Goal: Task Accomplishment & Management: Use online tool/utility

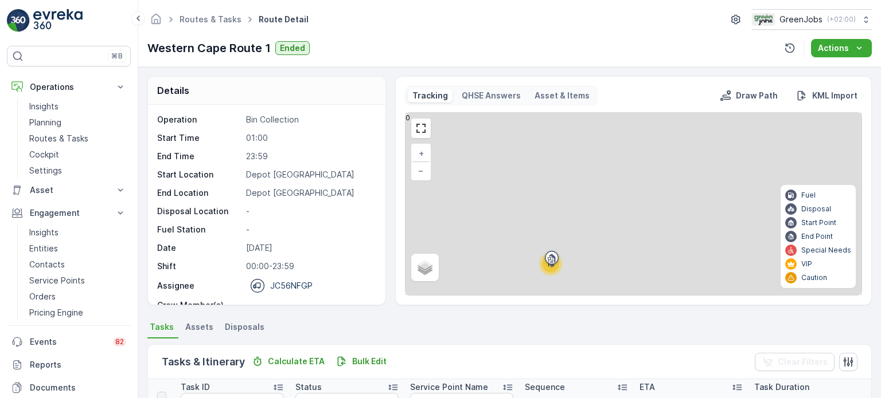
scroll to position [308, 0]
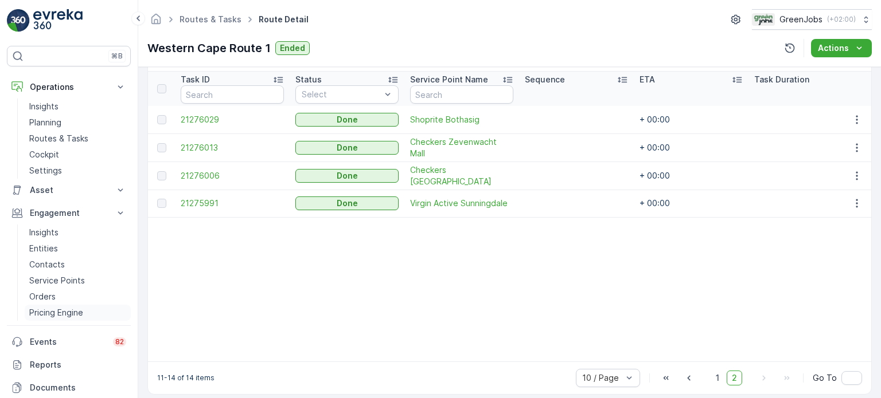
drag, startPoint x: 73, startPoint y: 309, endPoint x: 78, endPoint y: 305, distance: 6.1
click at [73, 309] on p "Pricing Engine" at bounding box center [56, 312] width 54 height 11
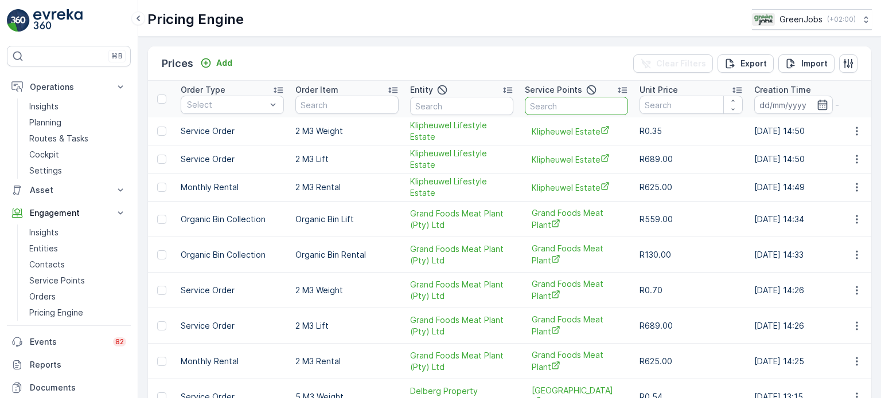
click at [541, 107] on input "text" at bounding box center [576, 106] width 103 height 18
type input "HIDDEN"
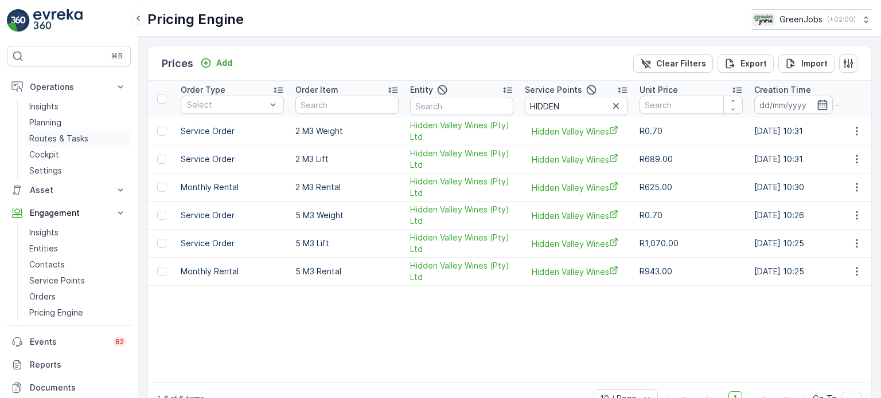
click at [67, 138] on p "Routes & Tasks" at bounding box center [58, 138] width 59 height 11
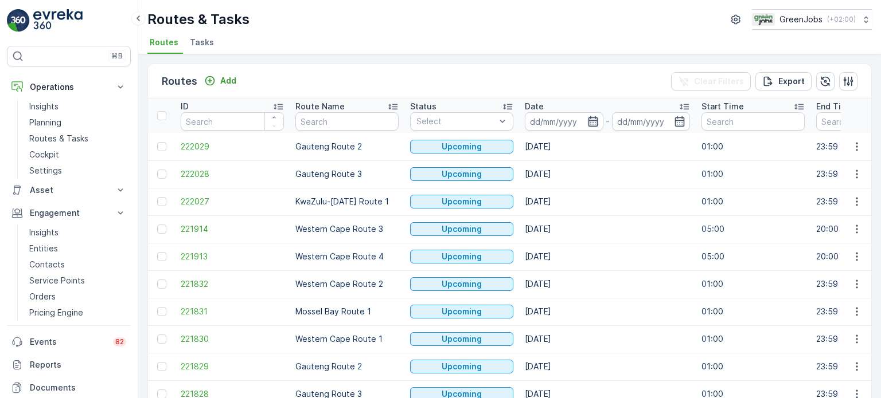
click at [592, 126] on icon "button" at bounding box center [593, 121] width 10 height 10
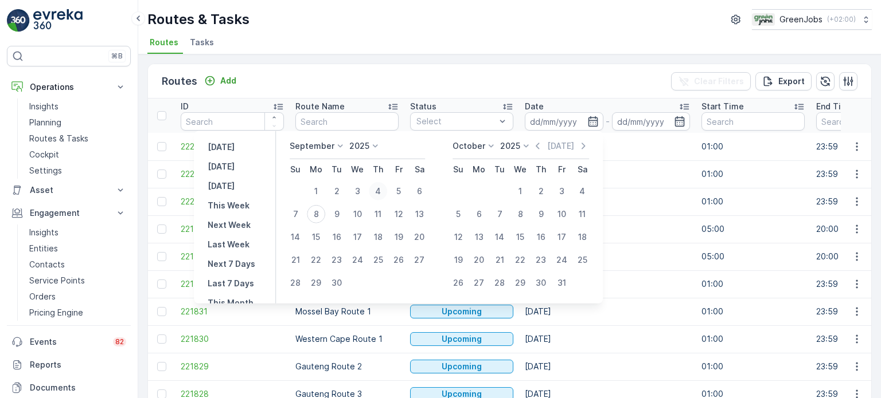
click at [377, 192] on div "4" at bounding box center [378, 191] width 18 height 18
type input "[DATE]"
click at [379, 191] on div "4" at bounding box center [378, 191] width 18 height 18
type input "[DATE]"
click at [379, 191] on div "4" at bounding box center [378, 191] width 18 height 18
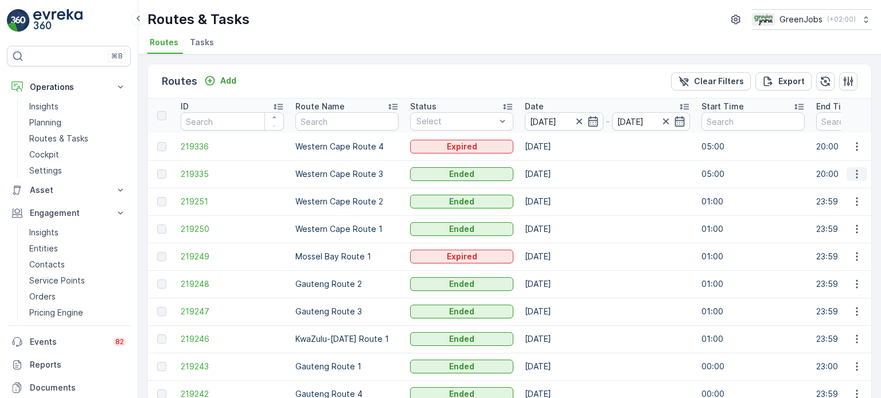
click at [855, 170] on icon "button" at bounding box center [856, 174] width 2 height 9
click at [831, 190] on span "See More Details" at bounding box center [829, 190] width 67 height 11
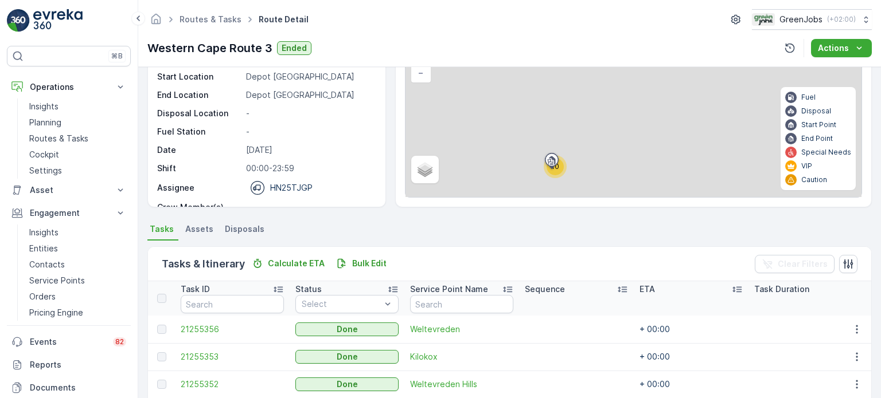
scroll to position [57, 0]
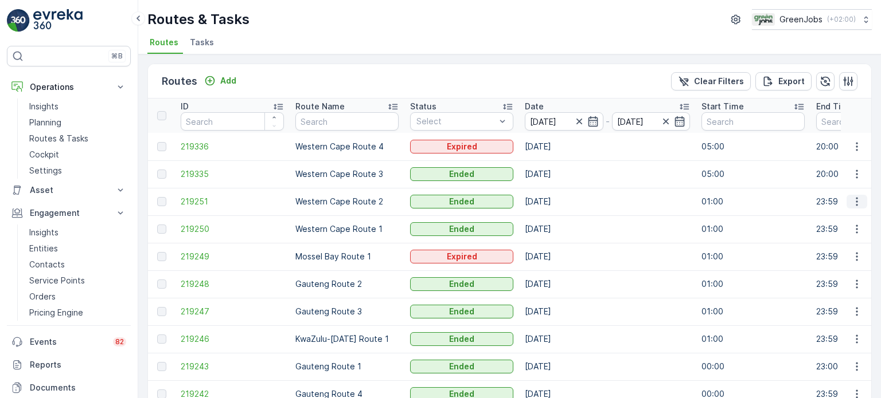
click at [855, 200] on icon "button" at bounding box center [856, 201] width 11 height 11
click at [839, 216] on span "See More Details" at bounding box center [829, 218] width 67 height 11
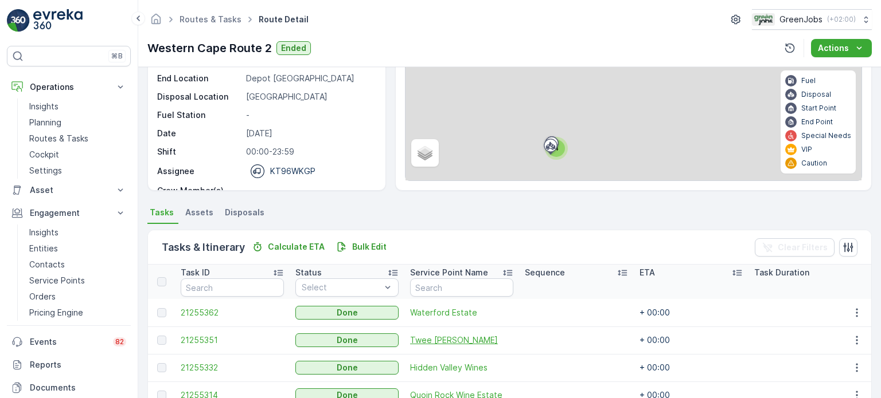
scroll to position [229, 0]
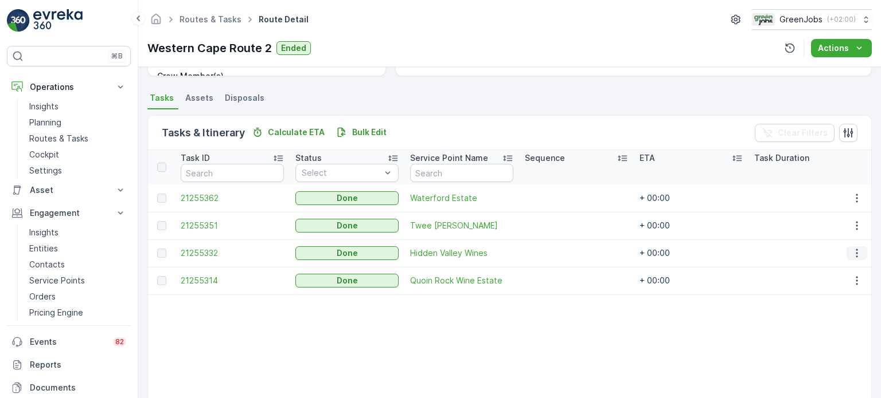
click at [853, 252] on icon "button" at bounding box center [856, 253] width 11 height 11
click at [842, 269] on span "See More Details" at bounding box center [843, 269] width 67 height 11
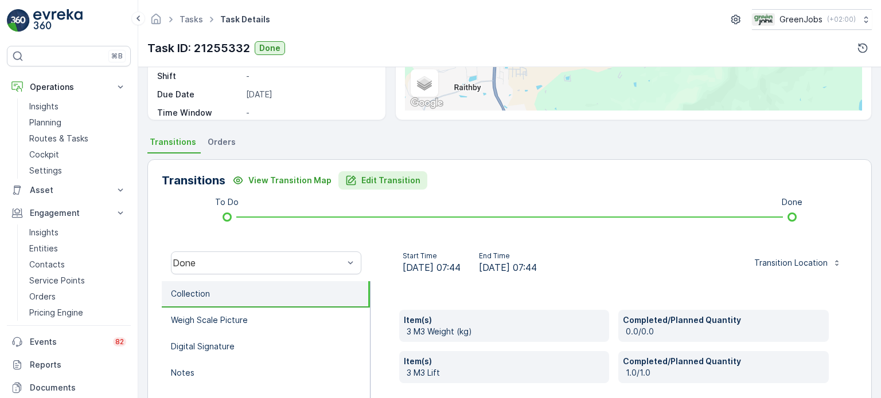
scroll to position [172, 0]
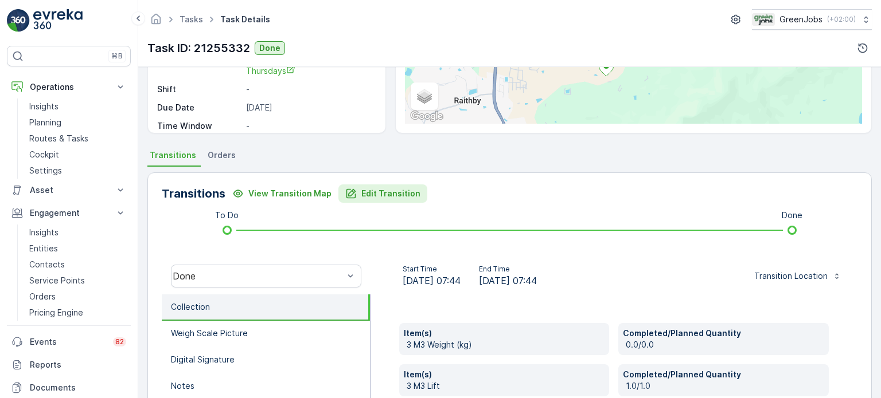
click at [397, 198] on p "Edit Transition" at bounding box center [390, 193] width 59 height 11
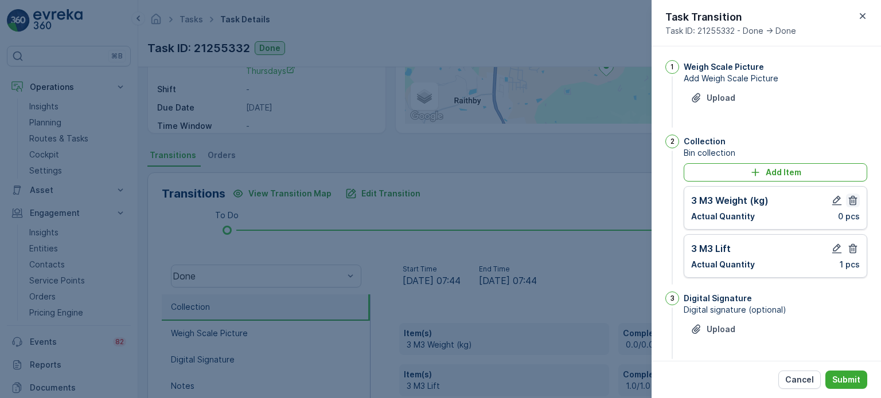
click at [849, 197] on icon "button" at bounding box center [852, 200] width 11 height 11
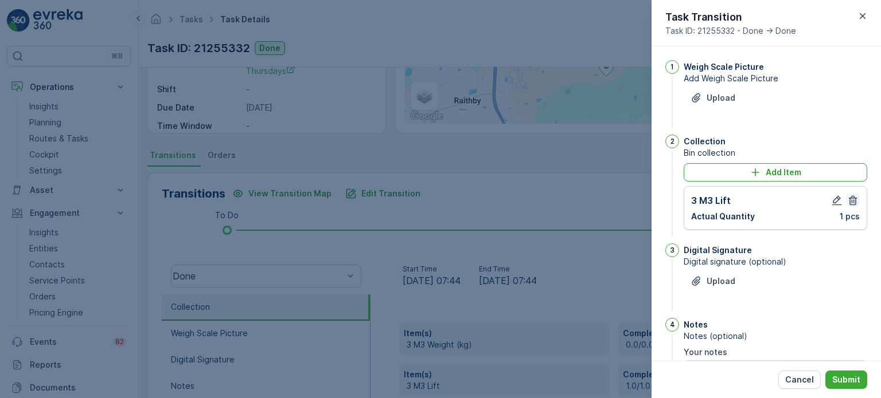
click at [849, 199] on icon "button" at bounding box center [852, 200] width 11 height 11
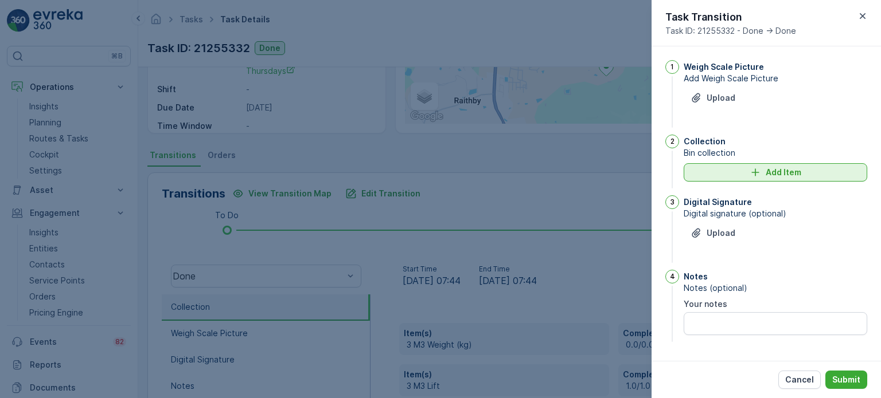
click at [736, 178] on div "Add Item" at bounding box center [775, 172] width 170 height 11
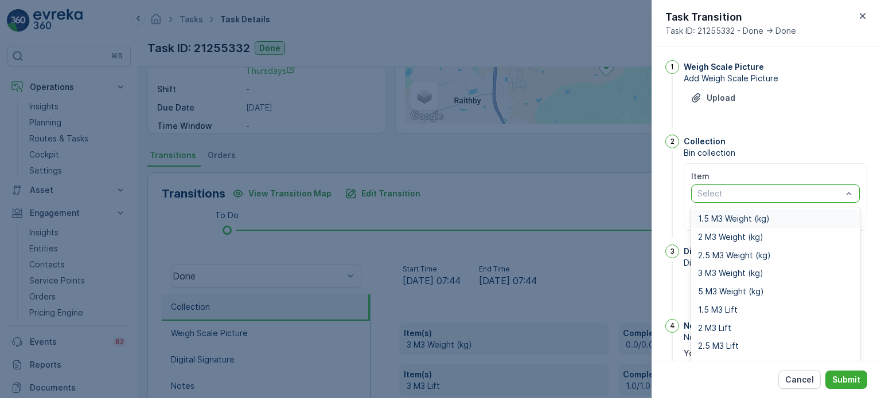
type input "2"
click at [738, 238] on span "2 M3 Weight (kg)" at bounding box center [730, 237] width 65 height 9
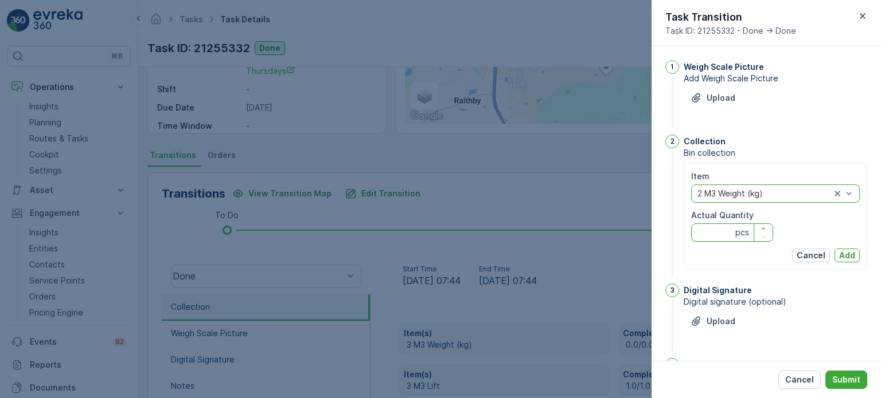
click at [729, 235] on Quantity "Actual Quantity" at bounding box center [732, 233] width 82 height 18
type Quantity "0"
click at [840, 252] on p "Add" at bounding box center [847, 255] width 16 height 11
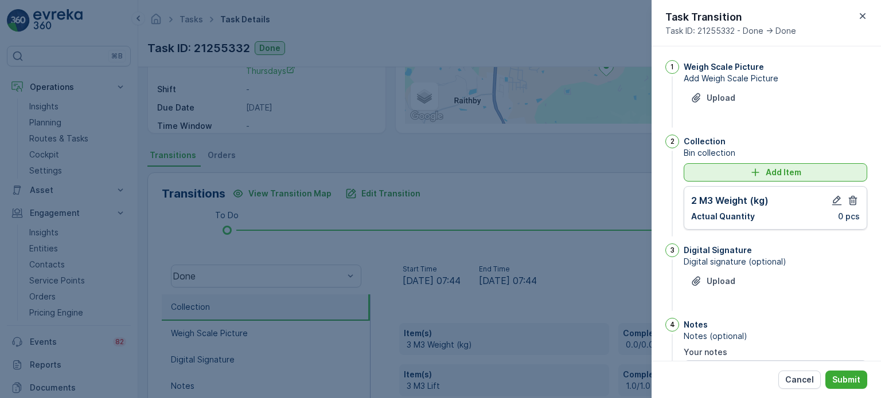
click at [707, 177] on div "Add Item" at bounding box center [775, 172] width 170 height 11
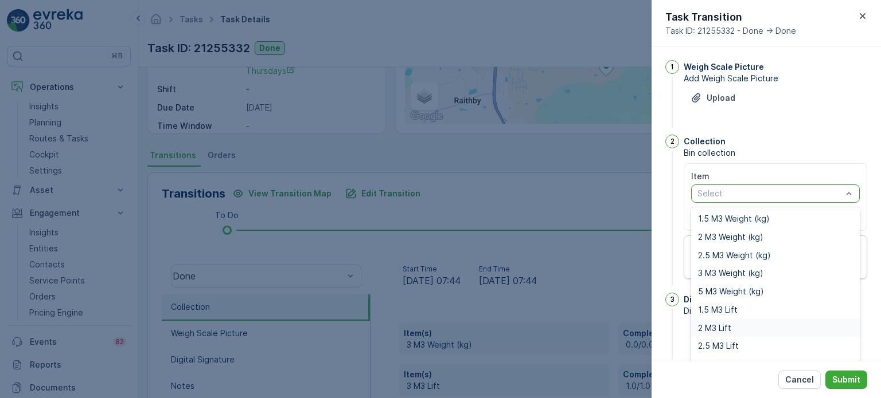
click at [718, 327] on span "2 M3 Lift" at bounding box center [714, 328] width 33 height 9
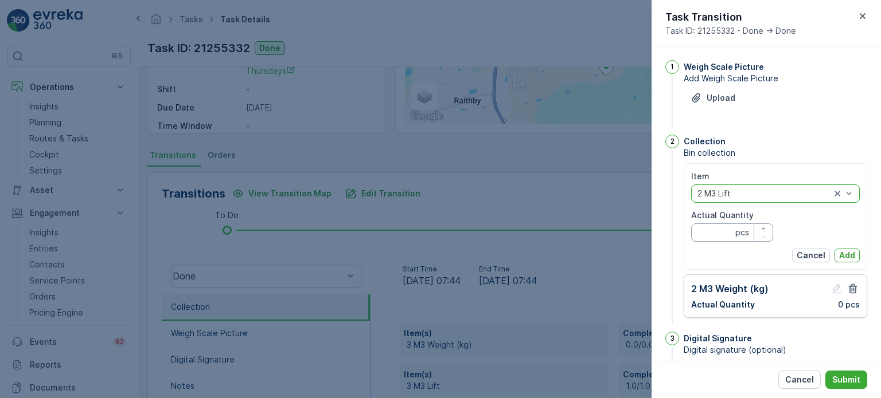
click at [710, 229] on Quantity "Actual Quantity" at bounding box center [732, 233] width 82 height 18
type Quantity "2"
click at [842, 254] on p "Add" at bounding box center [847, 255] width 16 height 11
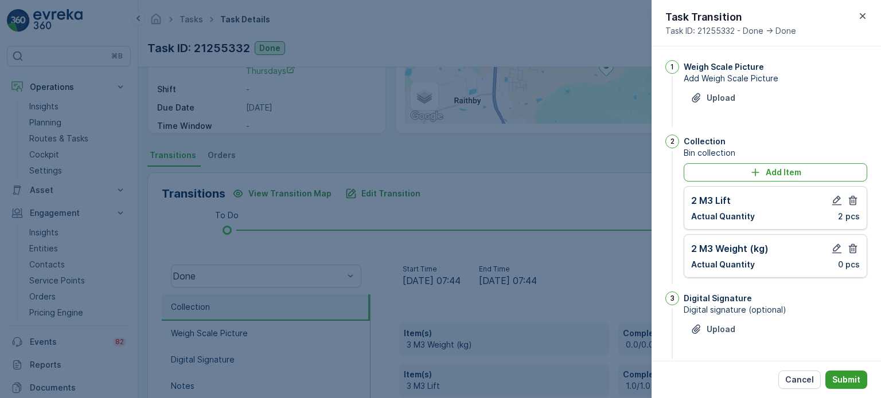
click at [849, 380] on p "Submit" at bounding box center [846, 379] width 28 height 11
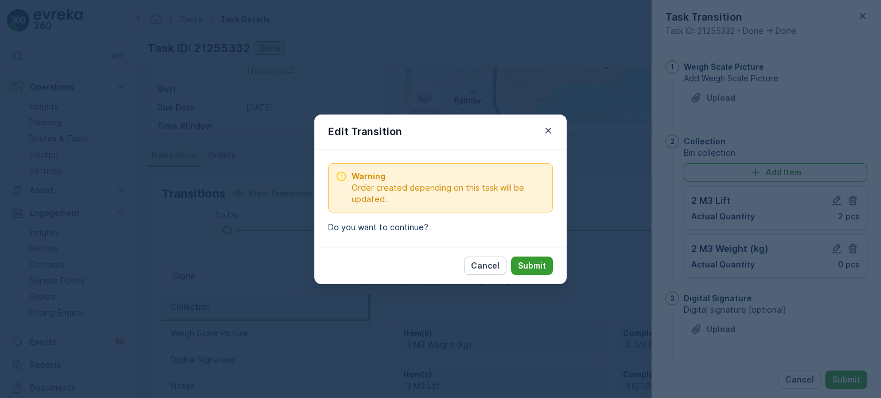
click at [531, 265] on p "Submit" at bounding box center [532, 265] width 28 height 11
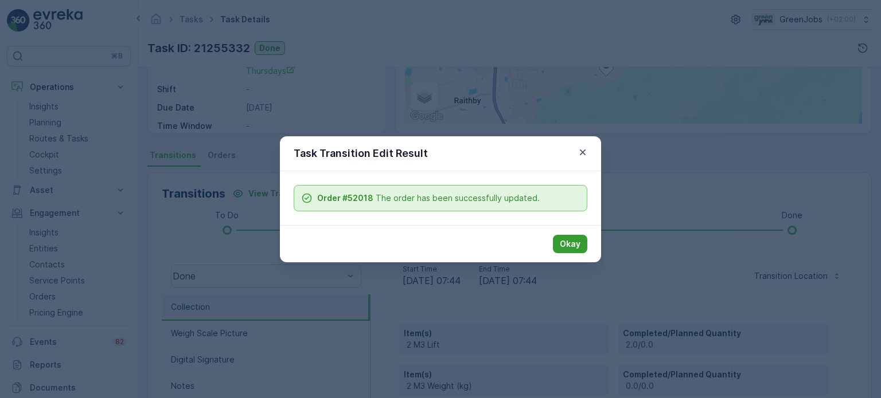
click at [574, 240] on p "Okay" at bounding box center [570, 244] width 21 height 11
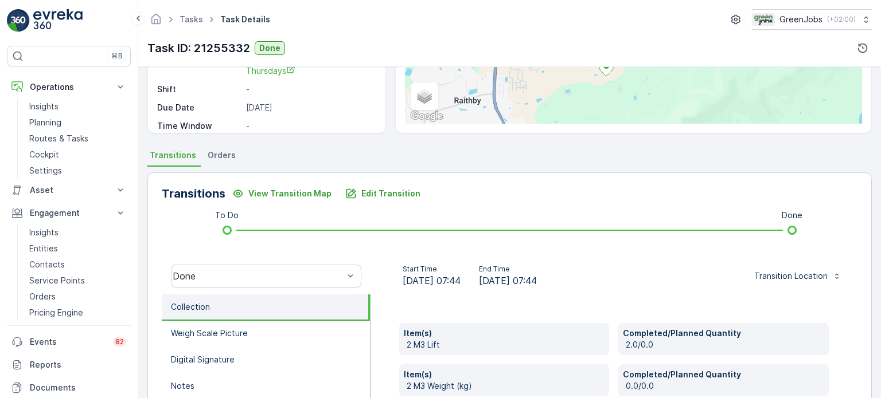
click at [214, 154] on span "Orders" at bounding box center [222, 155] width 28 height 11
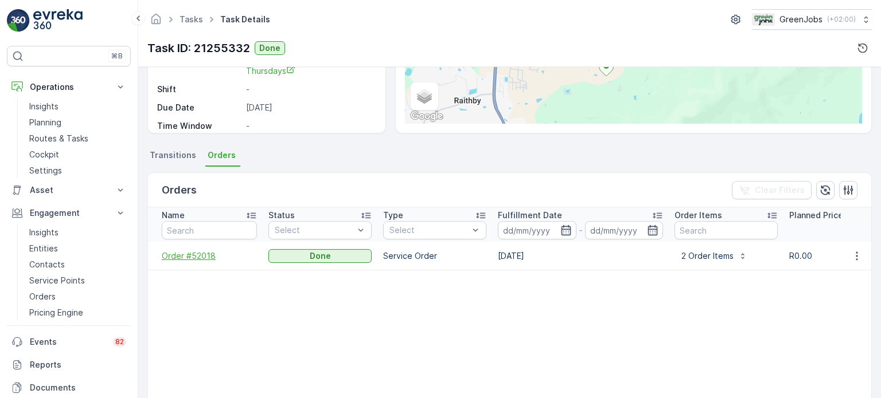
click at [209, 258] on span "Order #52018" at bounding box center [209, 256] width 95 height 11
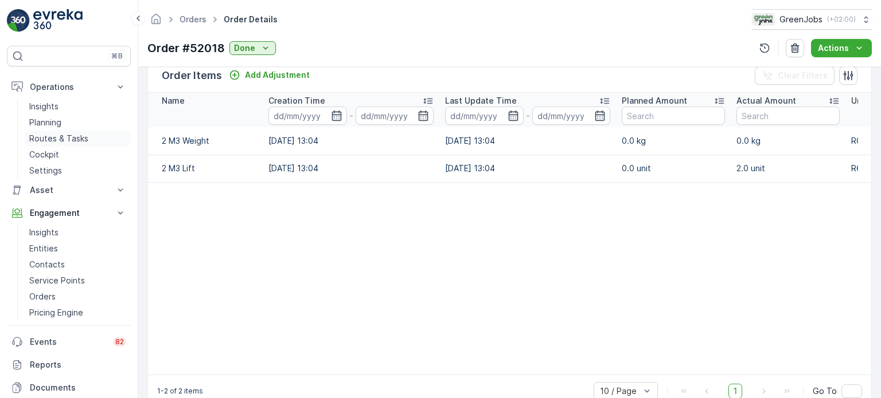
click at [51, 142] on p "Routes & Tasks" at bounding box center [58, 138] width 59 height 11
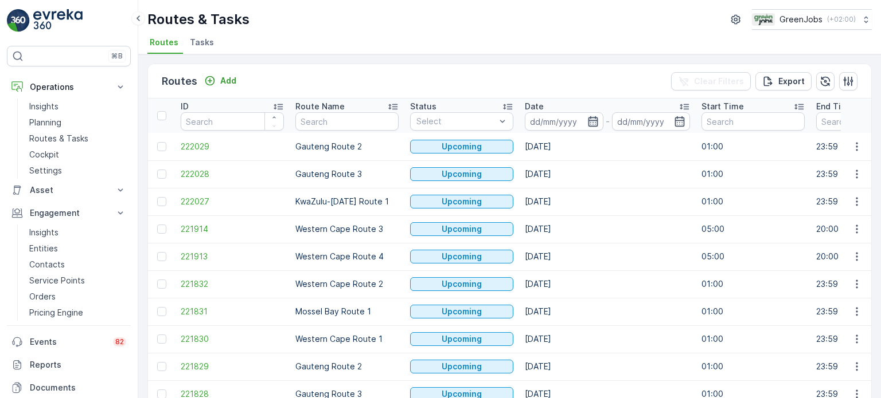
click at [591, 123] on icon "button" at bounding box center [592, 121] width 11 height 11
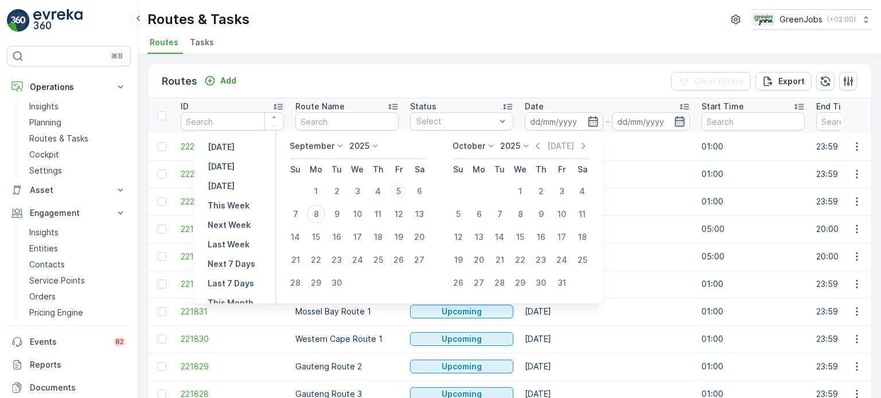
click at [401, 190] on div "5" at bounding box center [398, 191] width 18 height 18
type input "[DATE]"
click at [401, 190] on div "5" at bounding box center [398, 191] width 18 height 18
type input "[DATE]"
click at [401, 190] on div "5" at bounding box center [398, 191] width 18 height 18
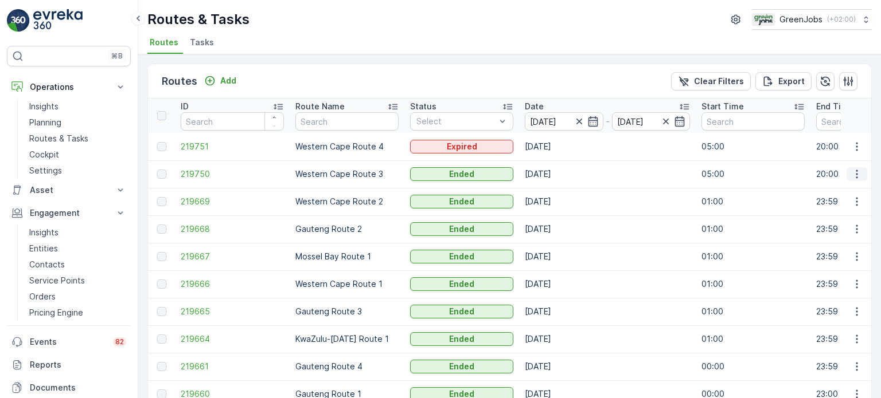
click at [855, 169] on icon "button" at bounding box center [856, 174] width 11 height 11
click at [818, 192] on span "See More Details" at bounding box center [829, 190] width 67 height 11
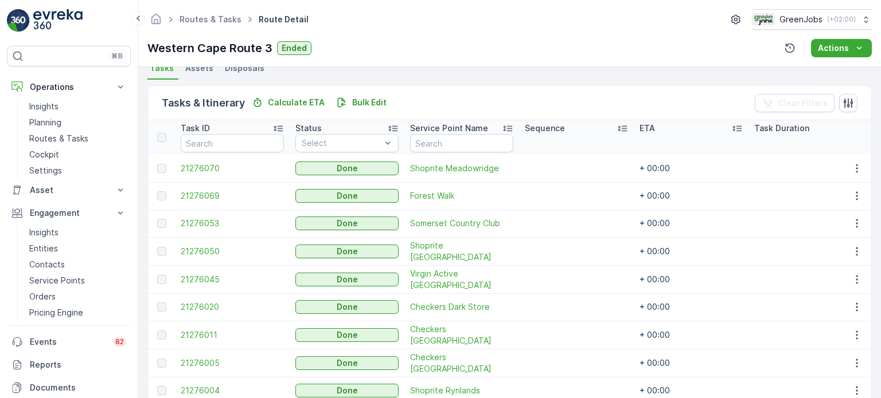
scroll to position [344, 0]
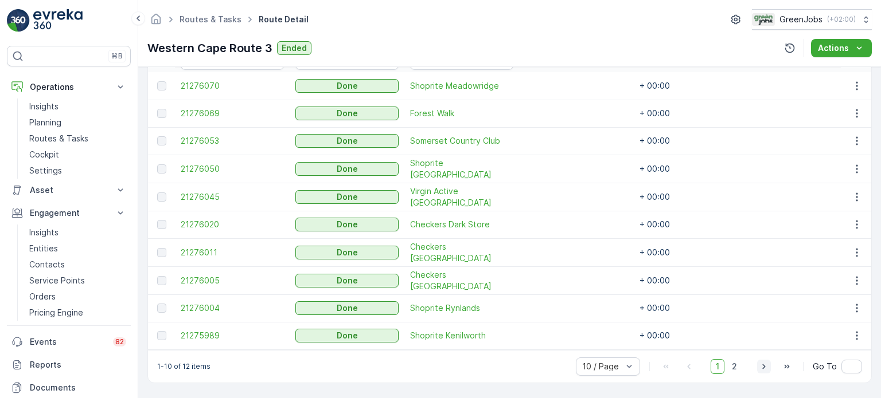
click at [767, 362] on icon "button" at bounding box center [763, 366] width 11 height 11
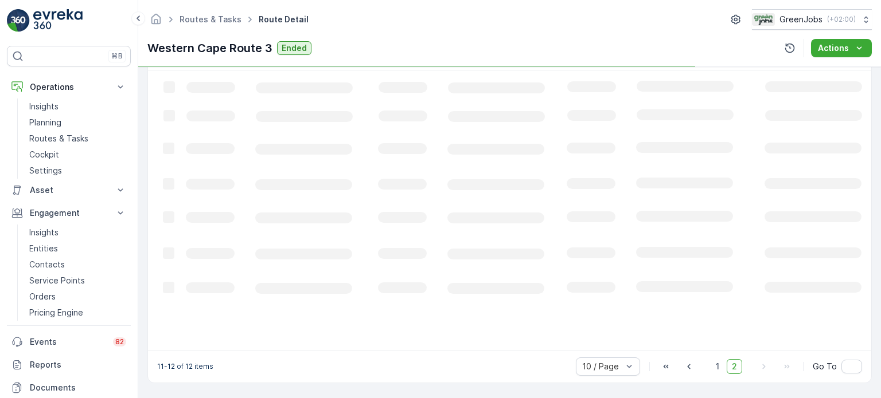
scroll to position [308, 0]
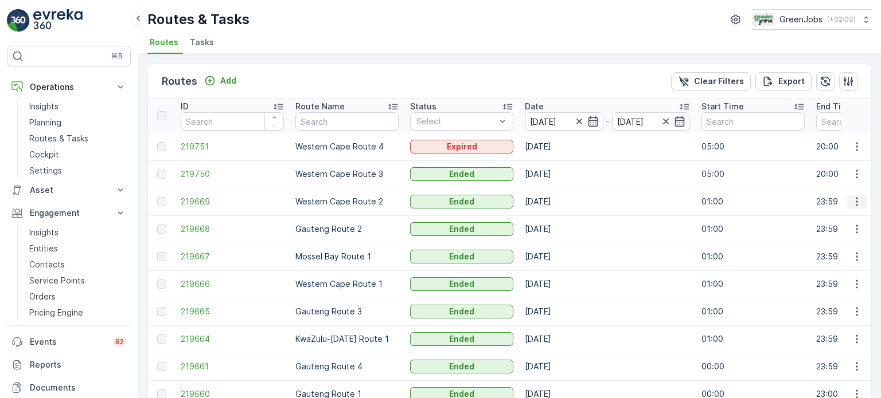
click at [851, 204] on icon "button" at bounding box center [856, 201] width 11 height 11
click at [838, 217] on span "See More Details" at bounding box center [829, 218] width 67 height 11
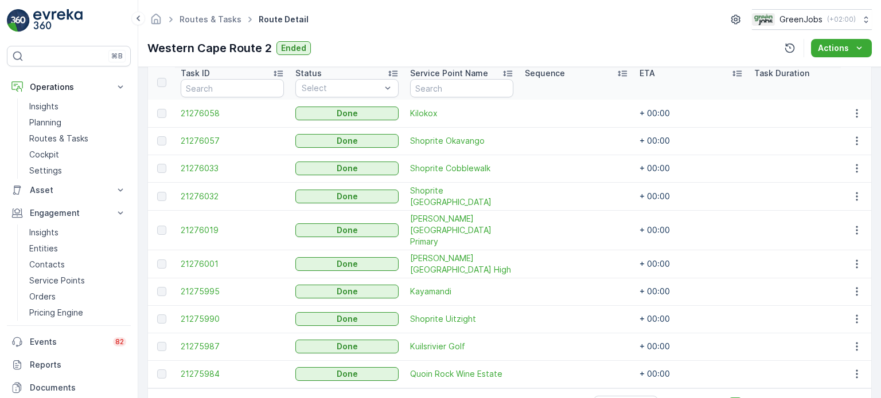
scroll to position [343, 0]
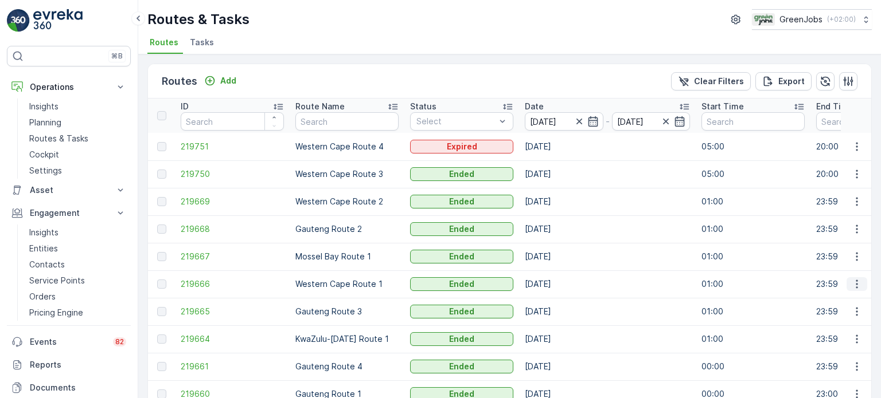
click at [847, 285] on button "button" at bounding box center [856, 284] width 21 height 14
click at [844, 295] on span "See More Details" at bounding box center [829, 300] width 67 height 11
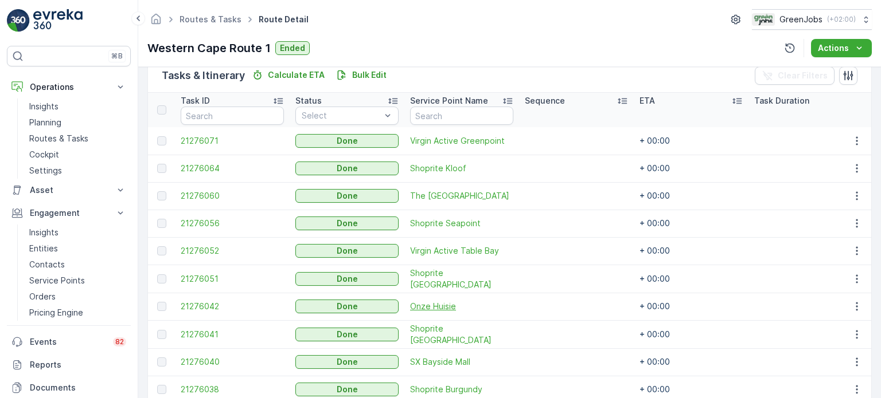
scroll to position [343, 0]
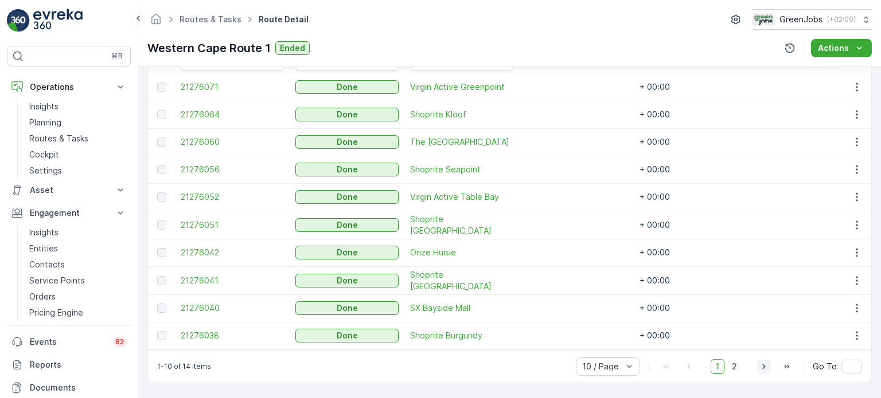
click at [763, 366] on icon "button" at bounding box center [763, 366] width 3 height 5
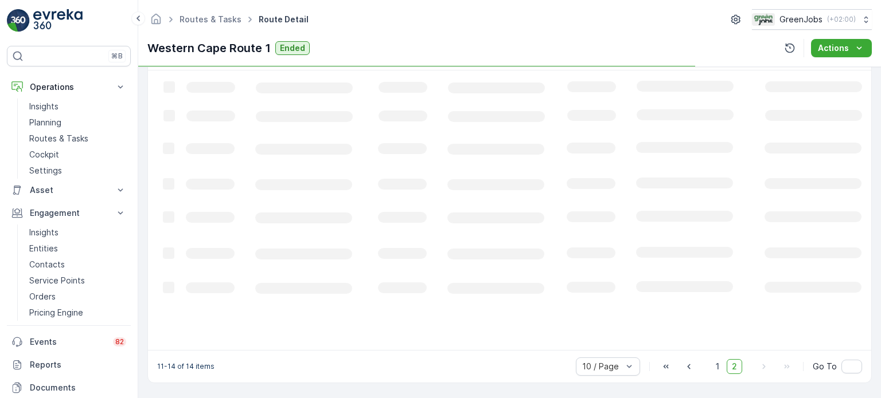
scroll to position [308, 0]
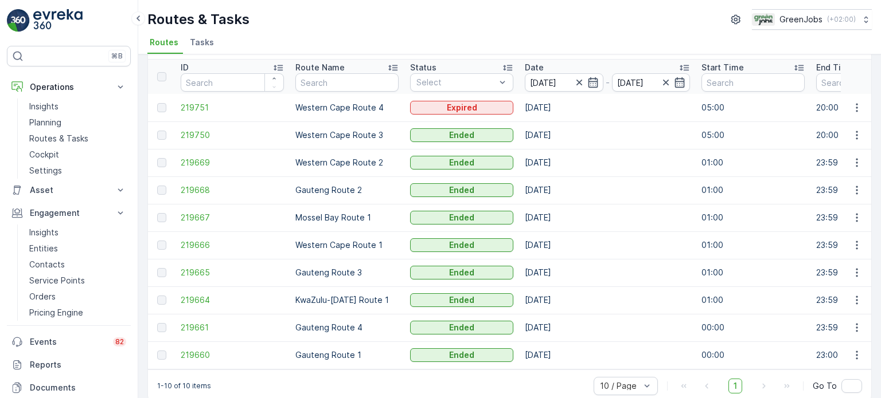
scroll to position [57, 0]
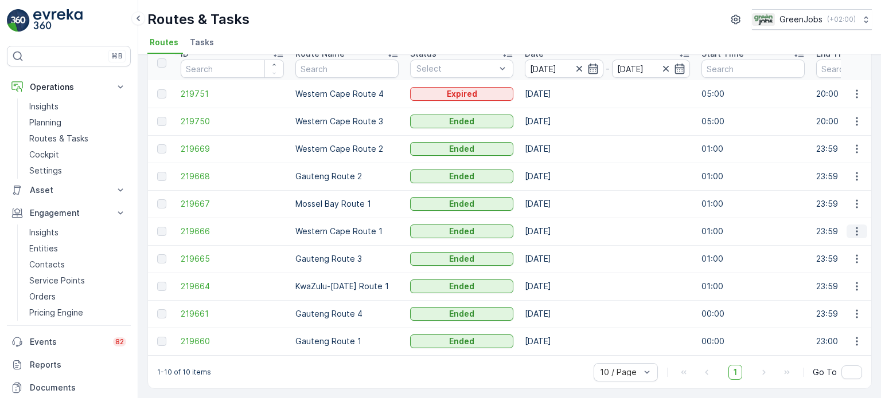
click at [854, 226] on icon "button" at bounding box center [856, 231] width 11 height 11
click at [828, 239] on span "See More Details" at bounding box center [829, 243] width 67 height 11
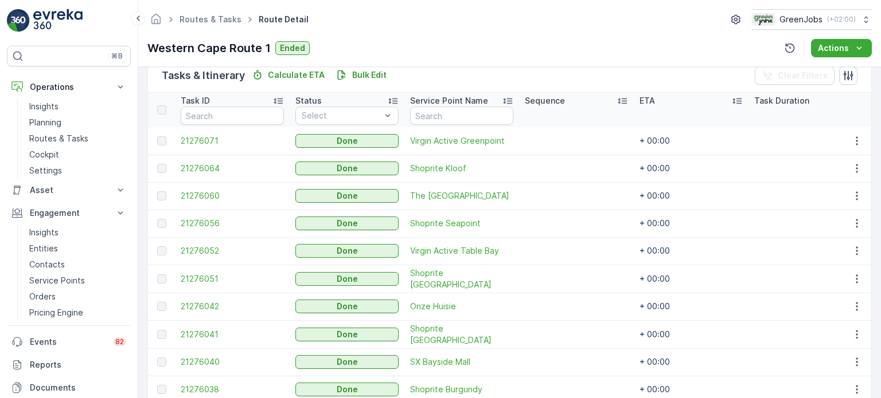
scroll to position [343, 0]
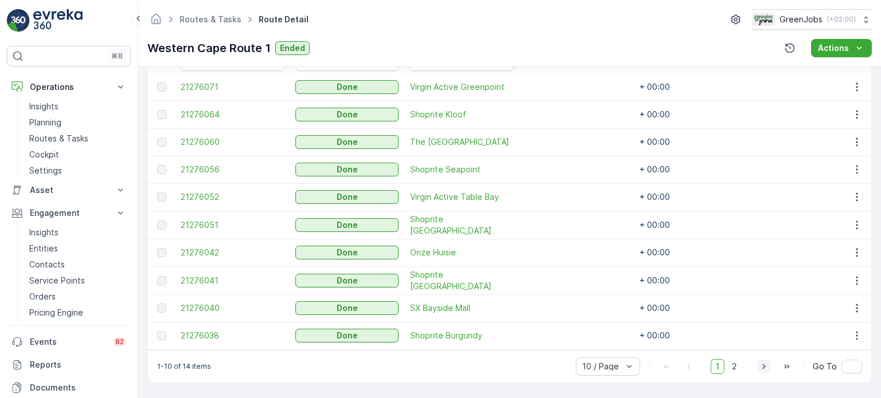
click at [764, 366] on icon "button" at bounding box center [763, 366] width 11 height 11
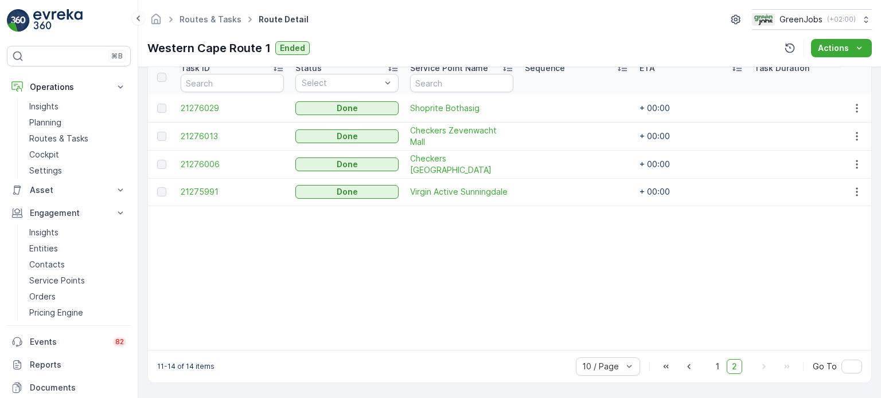
scroll to position [322, 0]
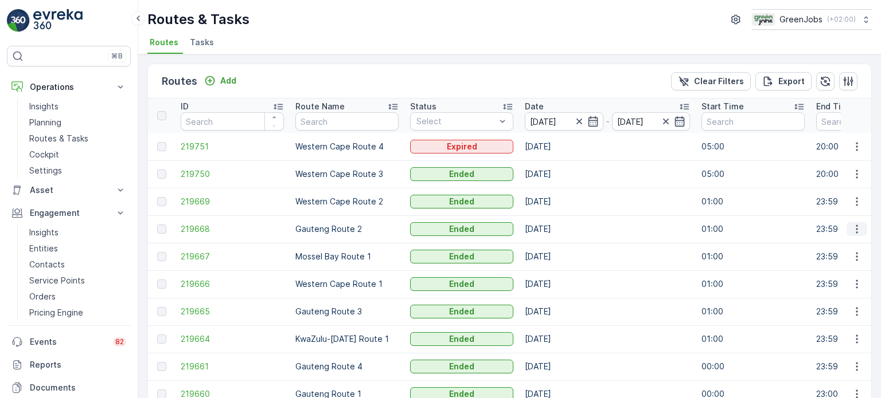
click at [851, 232] on icon "button" at bounding box center [856, 229] width 11 height 11
click at [827, 249] on span "See More Details" at bounding box center [829, 245] width 67 height 11
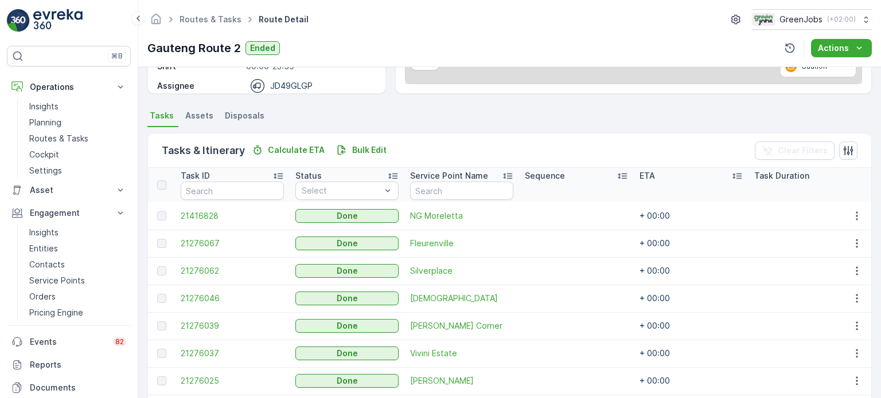
scroll to position [287, 0]
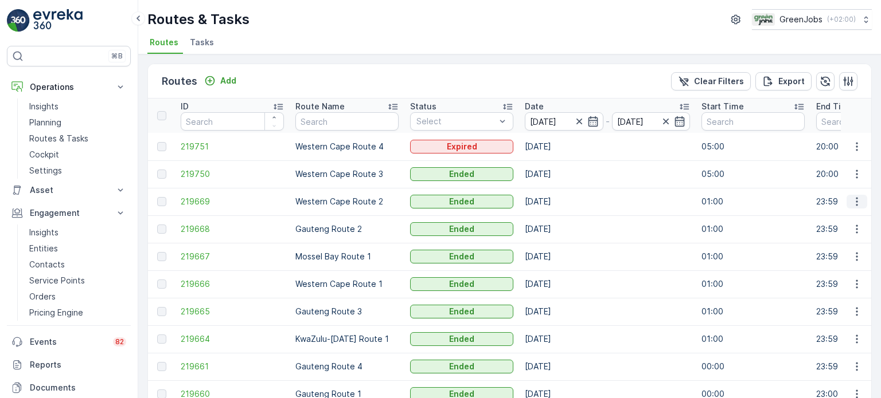
click at [851, 202] on icon "button" at bounding box center [856, 201] width 11 height 11
click at [827, 220] on span "See More Details" at bounding box center [829, 218] width 67 height 11
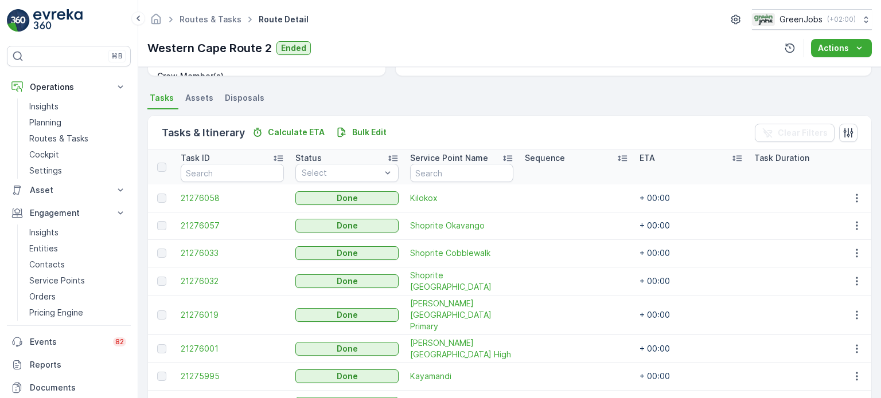
scroll to position [343, 0]
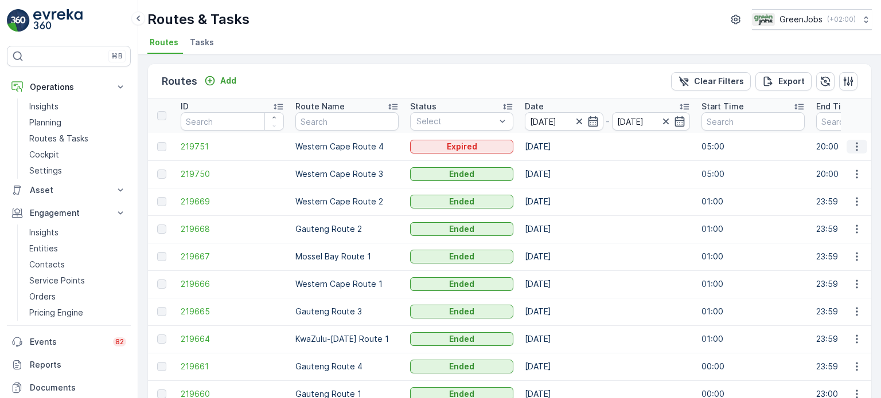
click at [851, 144] on icon "button" at bounding box center [856, 146] width 11 height 11
click at [812, 161] on span "See More Details" at bounding box center [829, 162] width 67 height 11
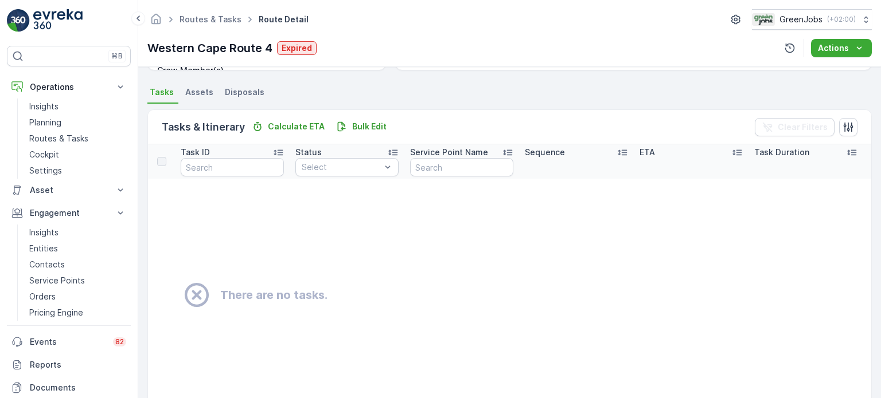
scroll to position [301, 0]
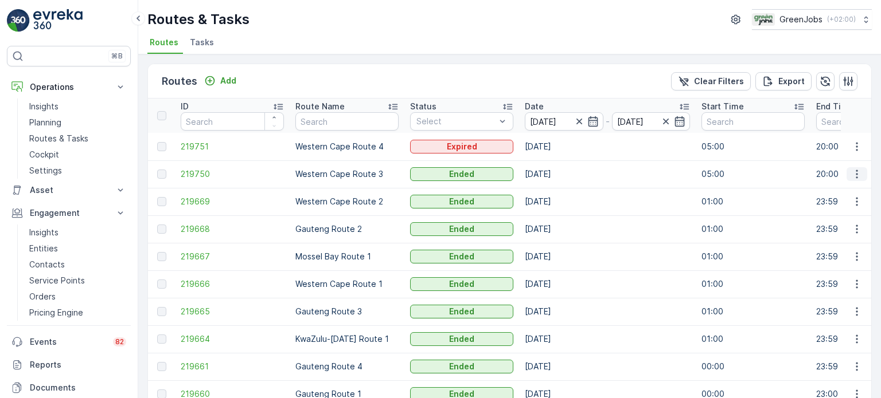
click at [855, 169] on icon "button" at bounding box center [856, 174] width 11 height 11
click at [823, 187] on span "See More Details" at bounding box center [829, 190] width 67 height 11
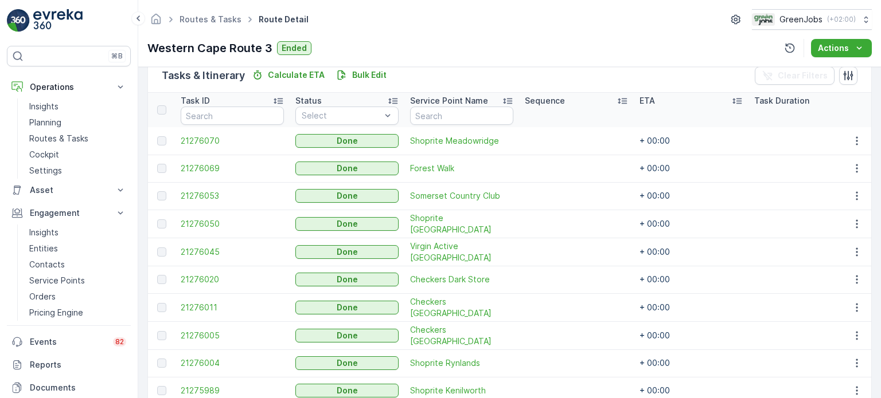
scroll to position [344, 0]
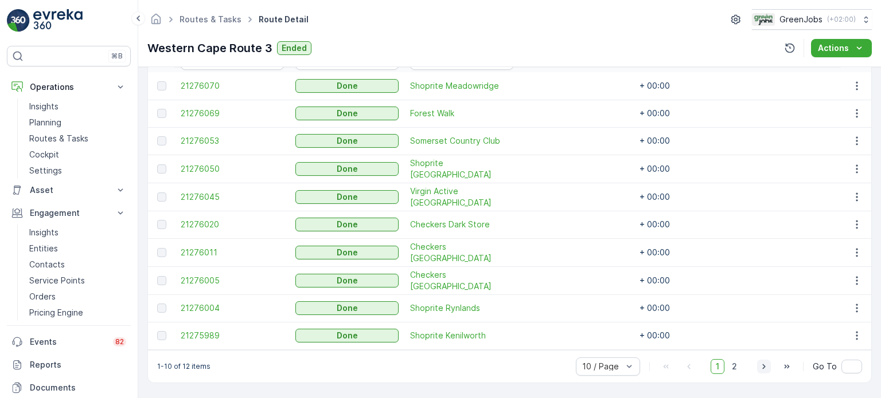
click at [763, 366] on icon "button" at bounding box center [763, 366] width 3 height 5
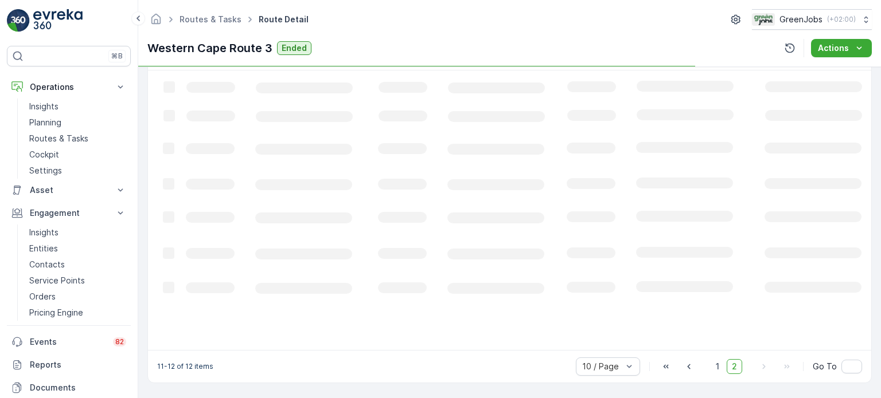
scroll to position [308, 0]
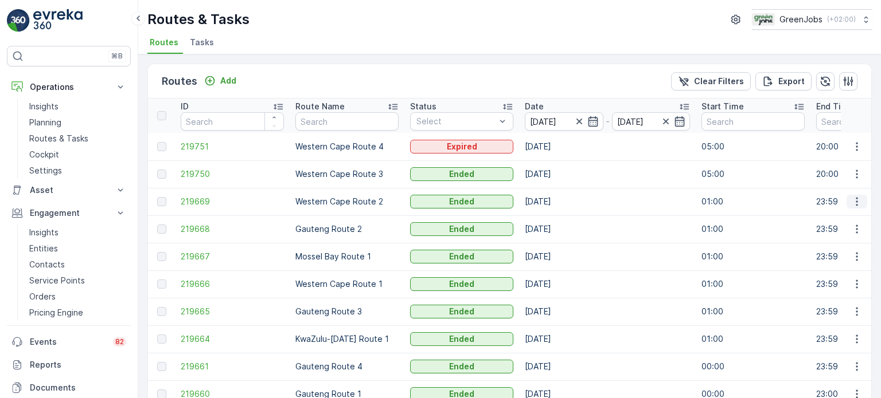
click at [855, 201] on icon "button" at bounding box center [856, 201] width 11 height 11
click at [822, 216] on span "See More Details" at bounding box center [829, 218] width 67 height 11
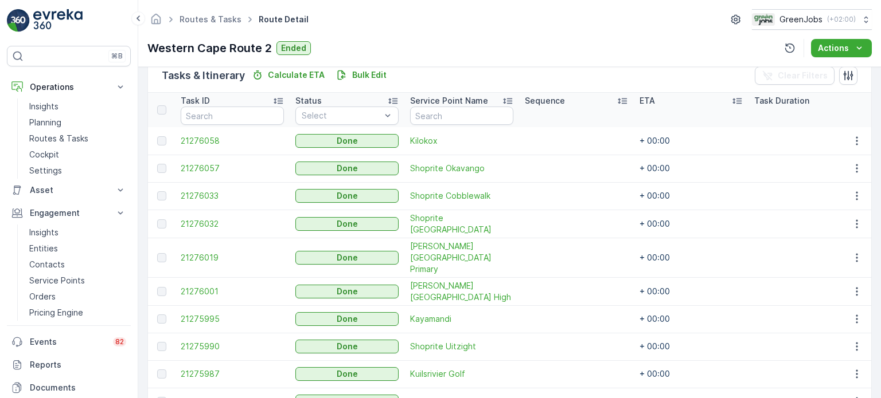
scroll to position [343, 0]
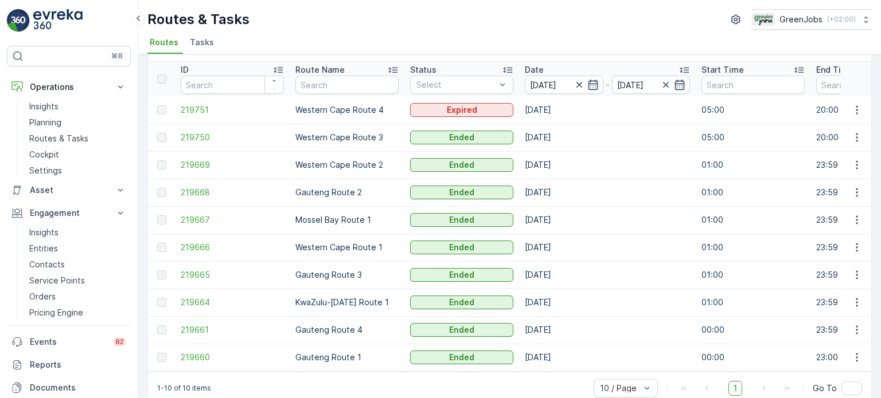
scroll to position [57, 0]
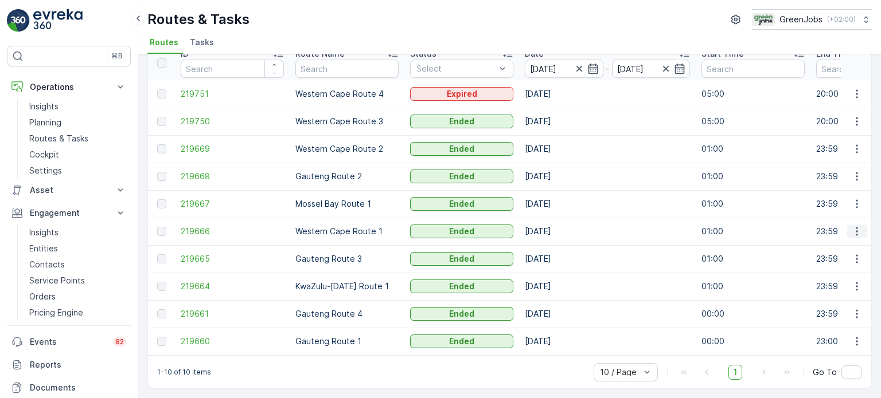
click at [855, 230] on icon "button" at bounding box center [856, 231] width 11 height 11
click at [826, 243] on span "See More Details" at bounding box center [829, 243] width 67 height 11
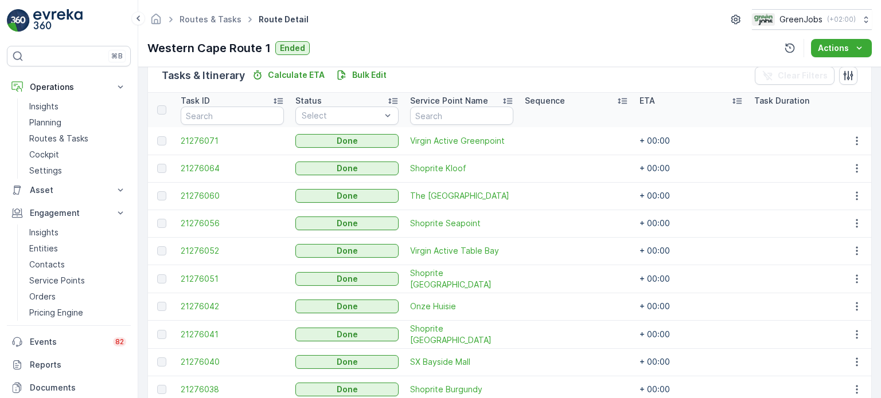
scroll to position [343, 0]
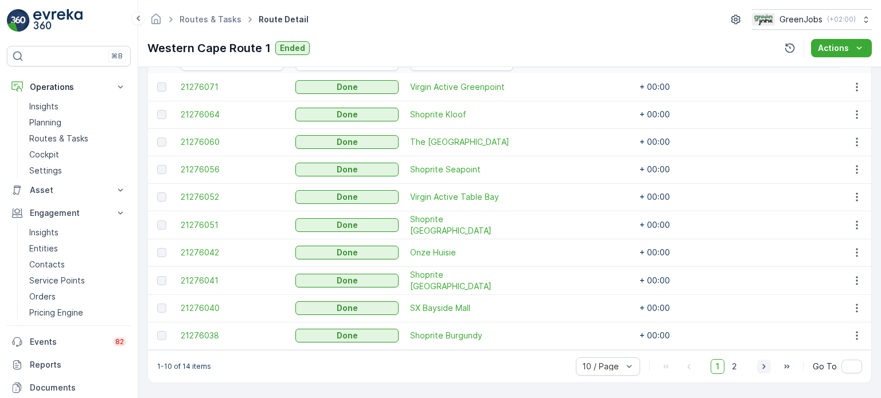
click at [760, 366] on icon "button" at bounding box center [763, 366] width 11 height 11
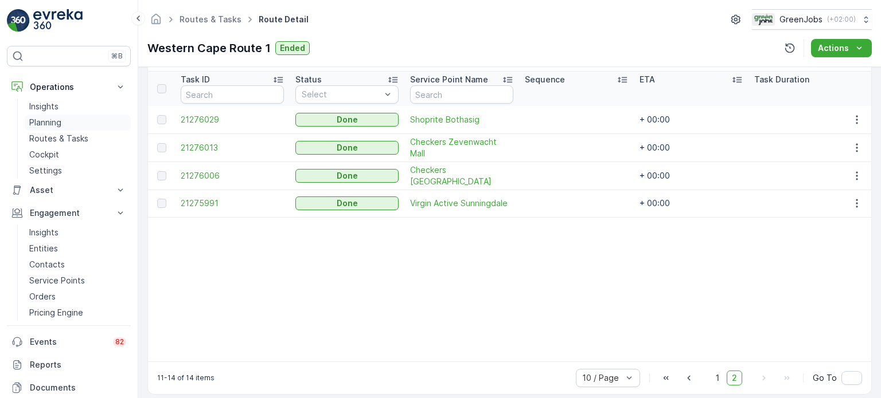
click at [45, 120] on p "Planning" at bounding box center [45, 122] width 32 height 11
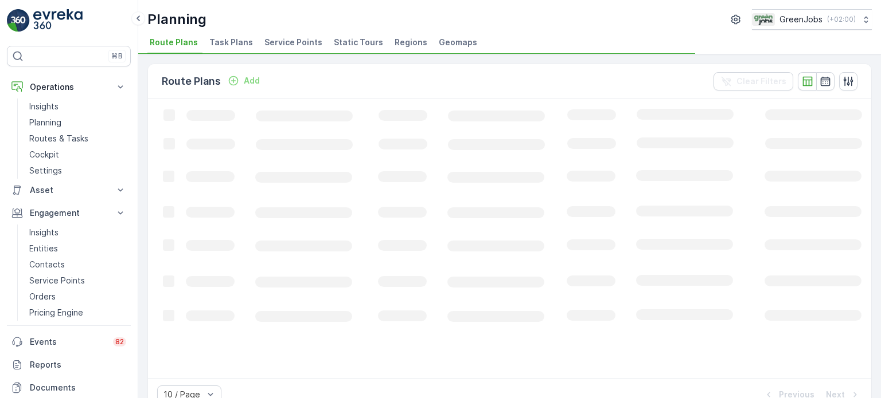
click at [276, 43] on span "Service Points" at bounding box center [293, 42] width 58 height 11
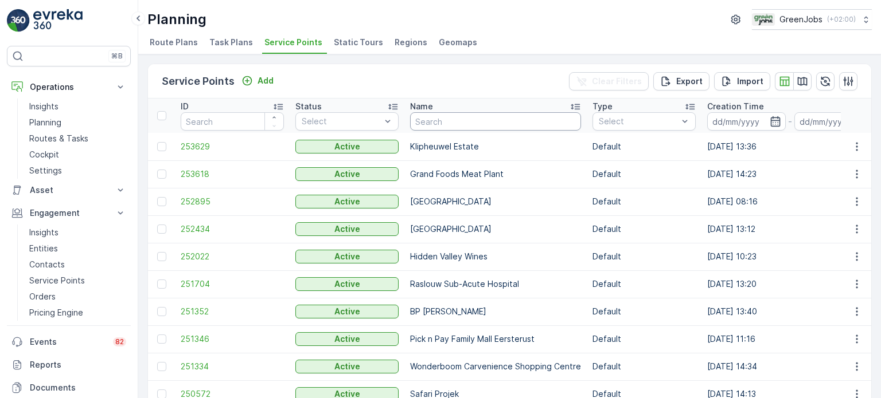
click at [474, 120] on input "text" at bounding box center [495, 121] width 171 height 18
type input "water"
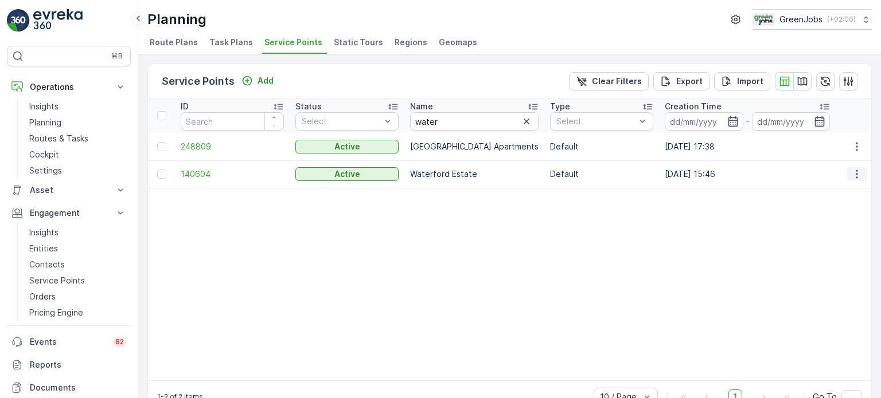
click at [854, 171] on icon "button" at bounding box center [856, 174] width 11 height 11
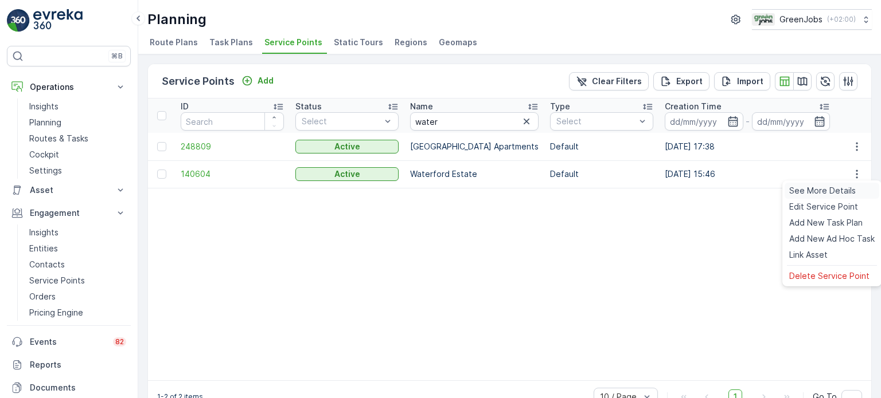
click at [819, 192] on span "See More Details" at bounding box center [822, 190] width 67 height 11
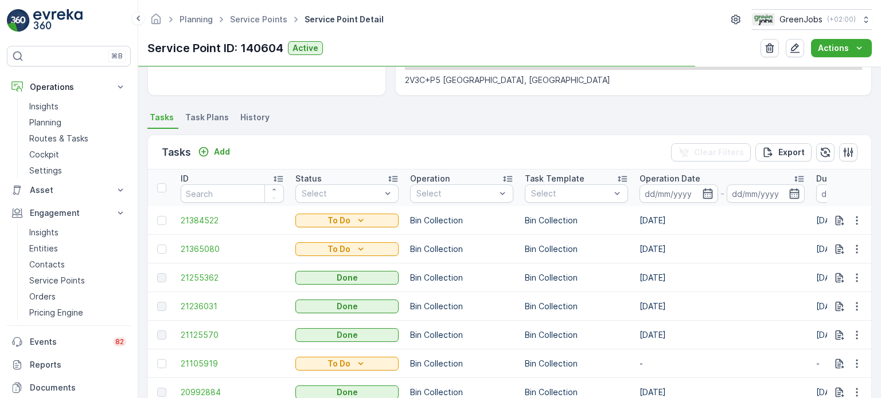
scroll to position [287, 0]
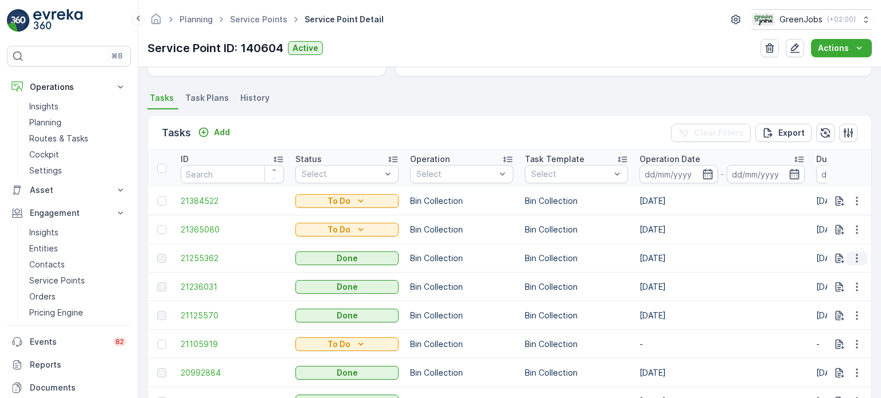
click at [859, 254] on icon "button" at bounding box center [856, 258] width 11 height 11
click at [840, 271] on span "See More Details" at bounding box center [843, 273] width 67 height 11
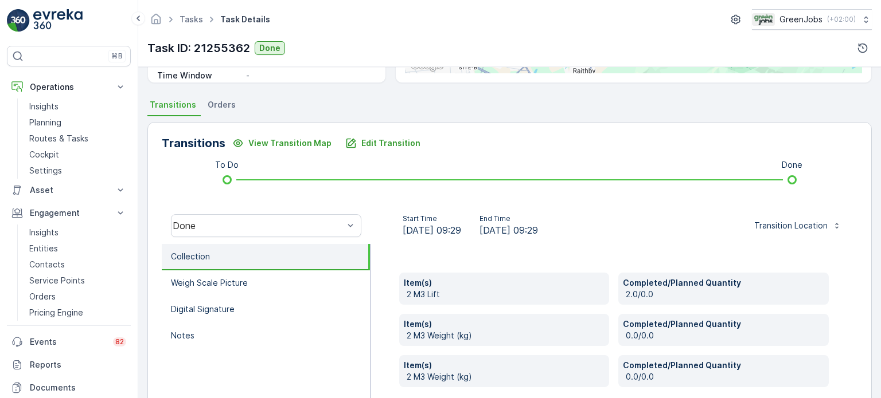
scroll to position [229, 0]
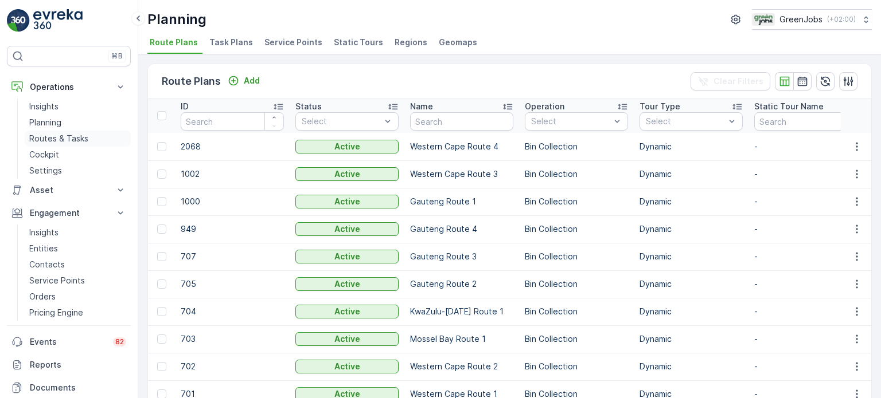
click at [65, 134] on p "Routes & Tasks" at bounding box center [58, 138] width 59 height 11
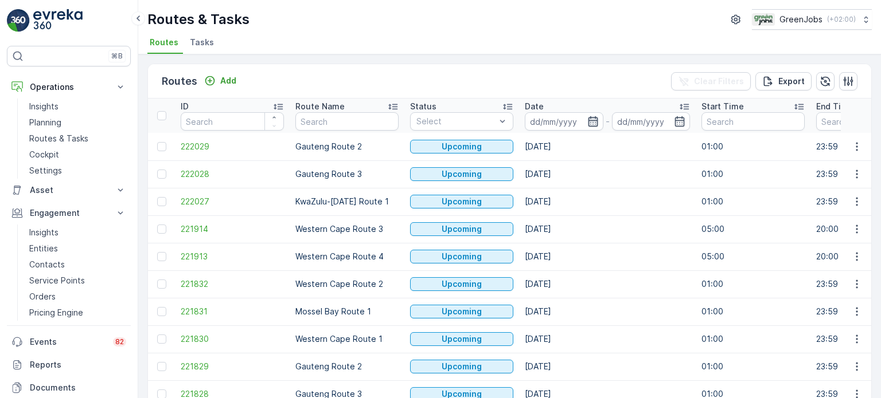
click at [592, 119] on icon "button" at bounding box center [593, 121] width 10 height 10
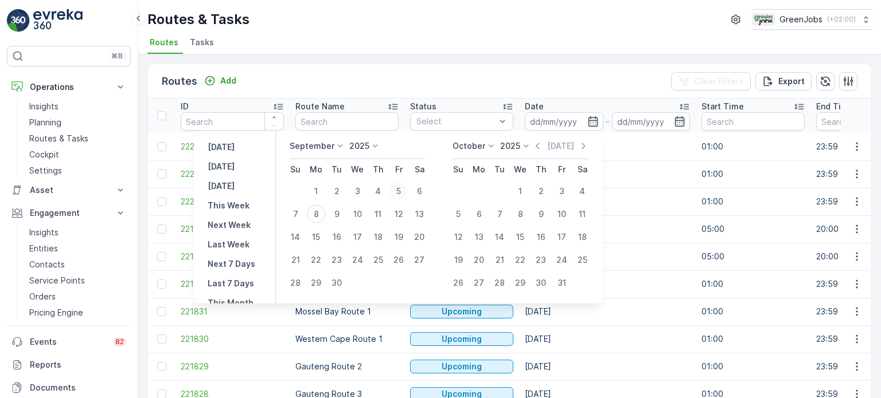
click at [397, 190] on div "5" at bounding box center [398, 191] width 18 height 18
type input "[DATE]"
click at [397, 190] on div "5" at bounding box center [398, 191] width 18 height 18
type input "[DATE]"
click at [397, 190] on div "5" at bounding box center [398, 191] width 18 height 18
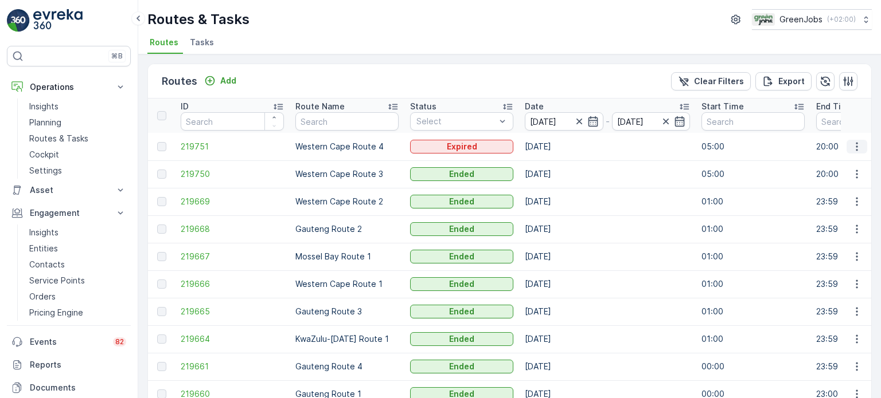
click at [855, 144] on icon "button" at bounding box center [856, 146] width 11 height 11
click at [835, 162] on span "See More Details" at bounding box center [829, 162] width 67 height 11
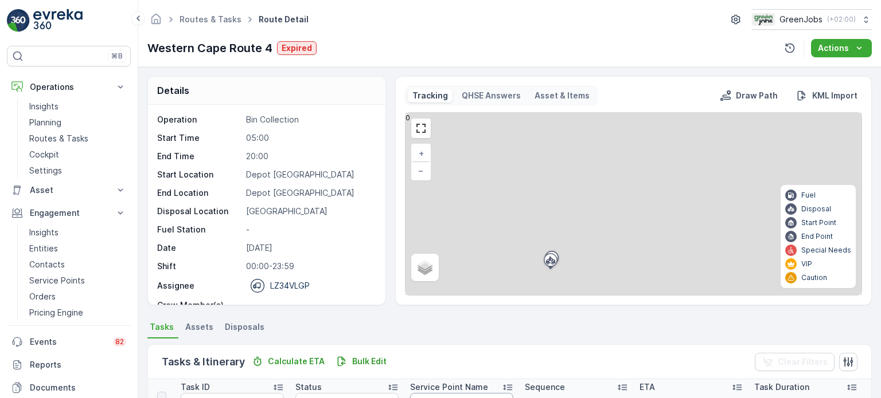
scroll to position [115, 0]
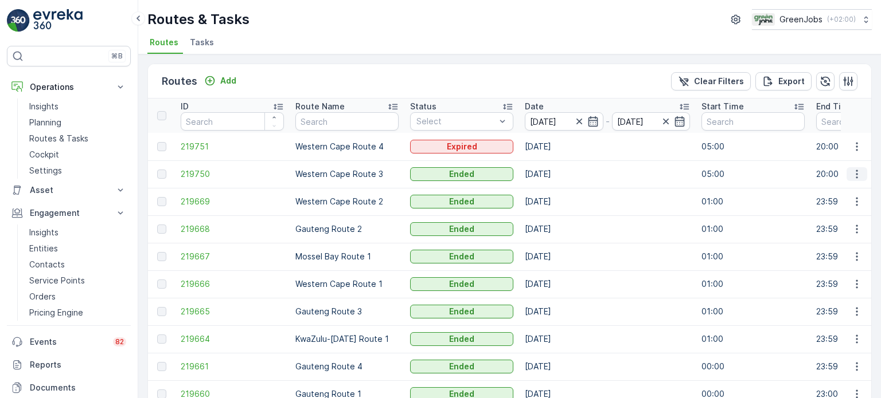
click at [853, 169] on icon "button" at bounding box center [856, 174] width 11 height 11
click at [808, 191] on span "See More Details" at bounding box center [829, 190] width 67 height 11
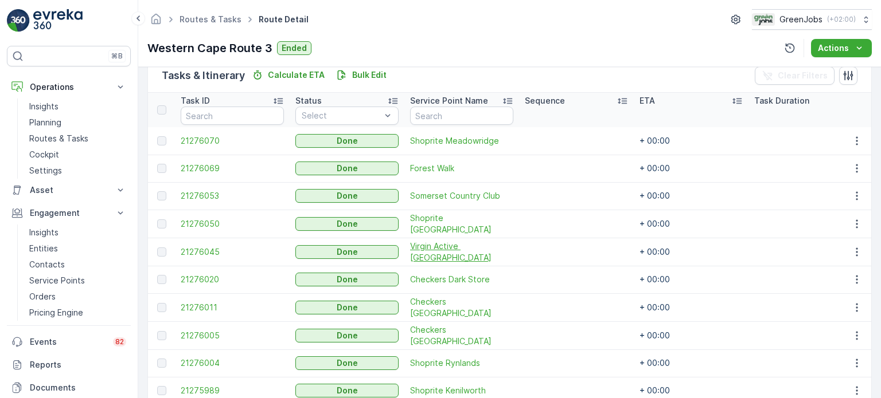
scroll to position [344, 0]
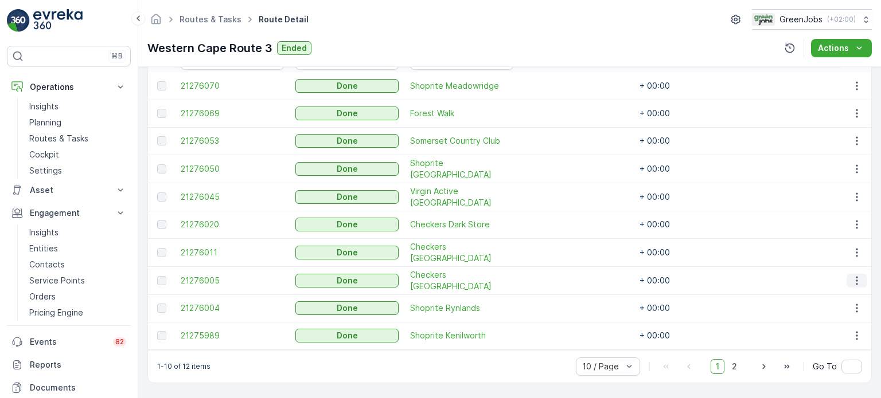
click at [854, 278] on icon "button" at bounding box center [856, 280] width 11 height 11
click at [835, 290] on span "See More Details" at bounding box center [843, 292] width 67 height 11
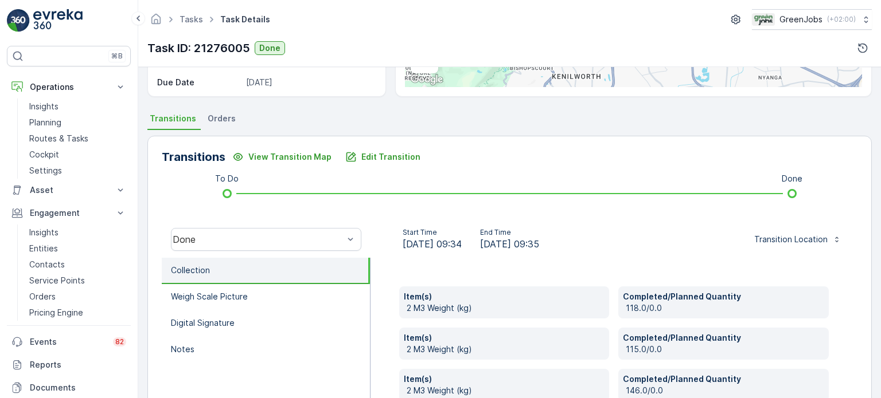
scroll to position [323, 0]
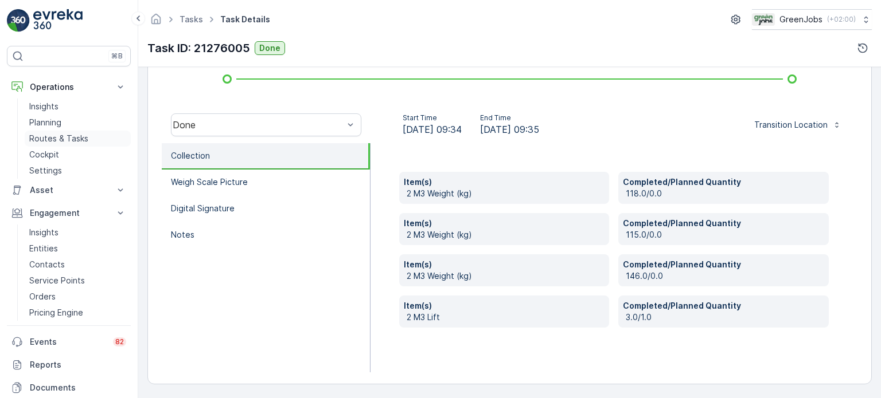
click at [64, 141] on p "Routes & Tasks" at bounding box center [58, 138] width 59 height 11
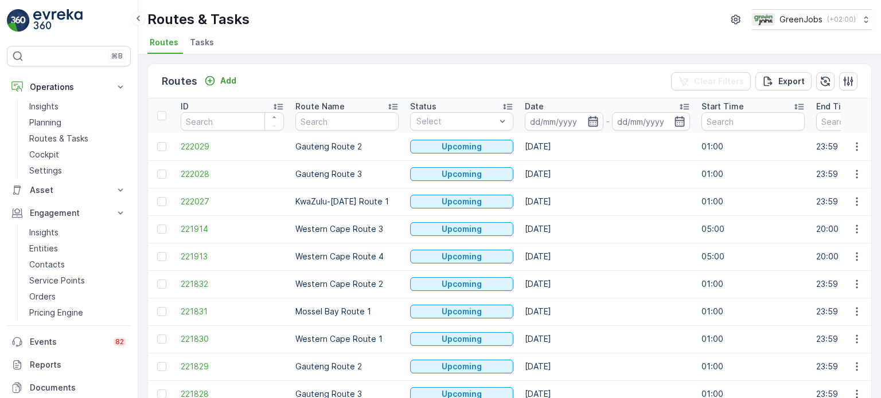
click at [593, 125] on icon "button" at bounding box center [592, 121] width 11 height 11
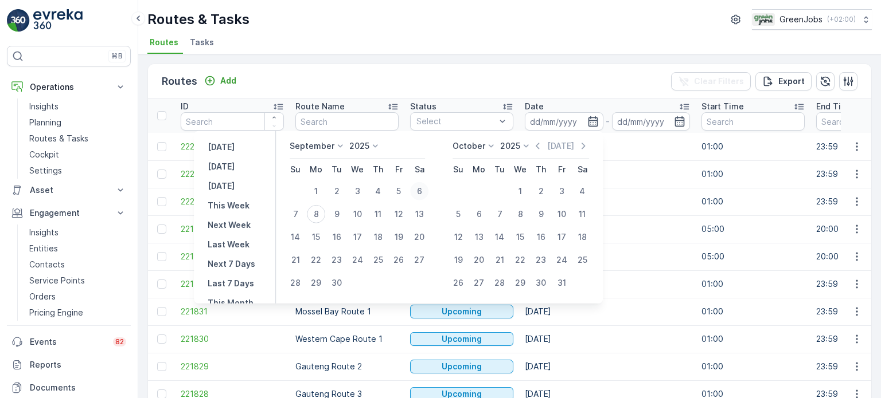
click at [422, 192] on div "6" at bounding box center [419, 191] width 18 height 18
type input "[DATE]"
click at [422, 192] on div "6" at bounding box center [419, 191] width 18 height 18
type input "[DATE]"
click at [422, 192] on div "6" at bounding box center [419, 191] width 18 height 18
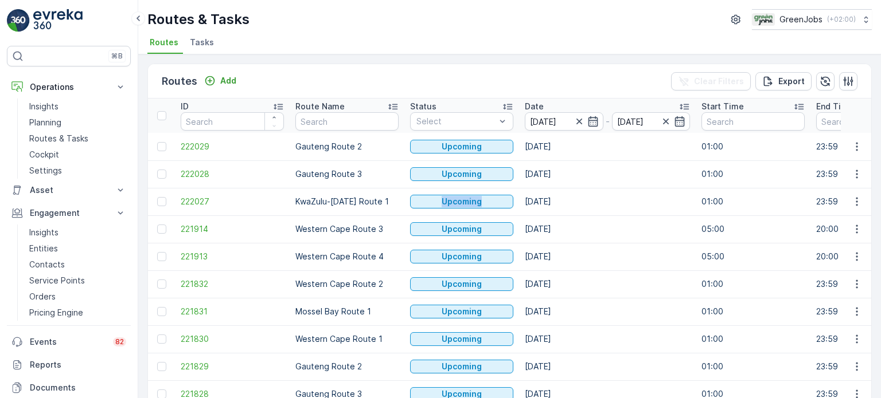
click at [422, 192] on td "Upcoming" at bounding box center [461, 202] width 115 height 28
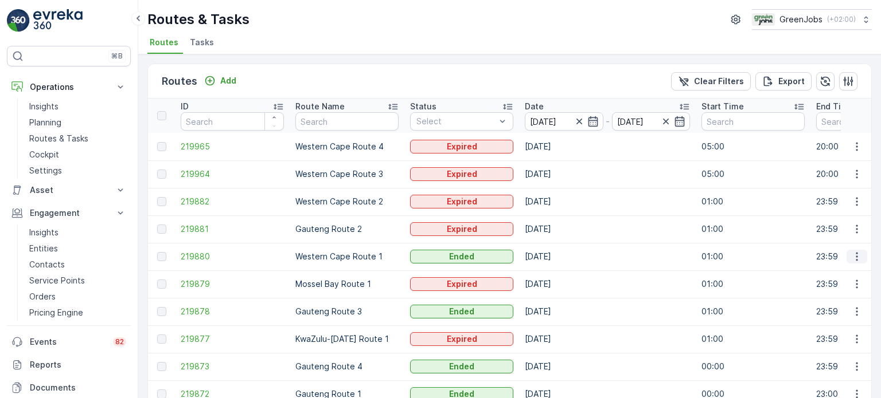
click at [857, 253] on icon "button" at bounding box center [856, 256] width 11 height 11
click at [828, 268] on span "See More Details" at bounding box center [829, 273] width 67 height 11
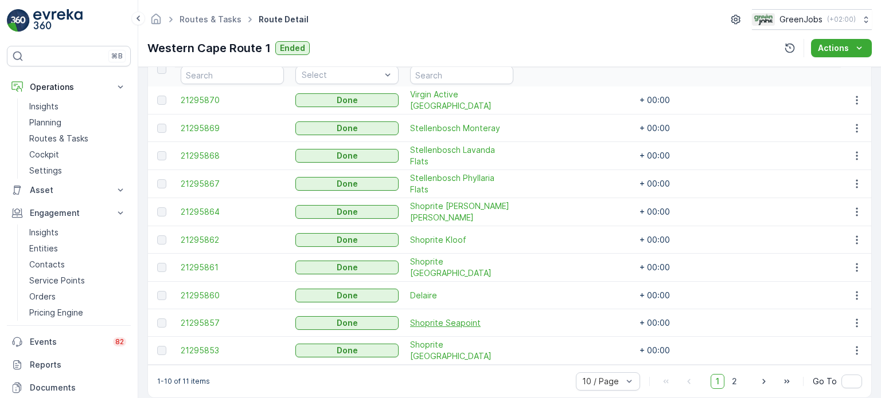
scroll to position [344, 0]
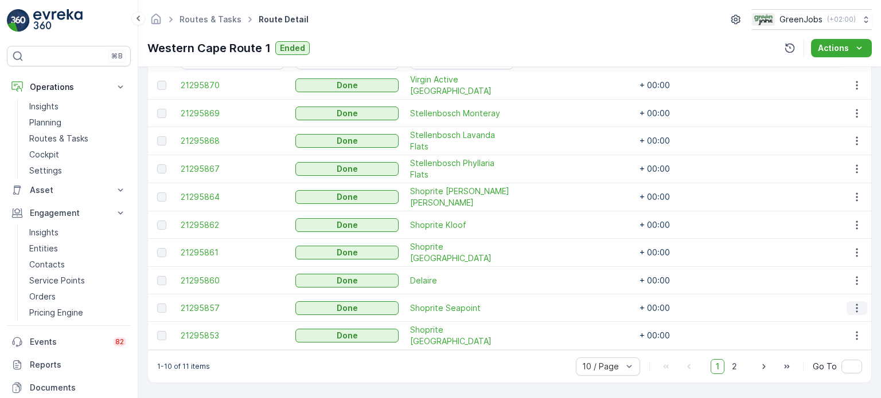
click at [851, 304] on icon "button" at bounding box center [856, 308] width 11 height 11
click at [826, 319] on span "See More Details" at bounding box center [843, 320] width 67 height 11
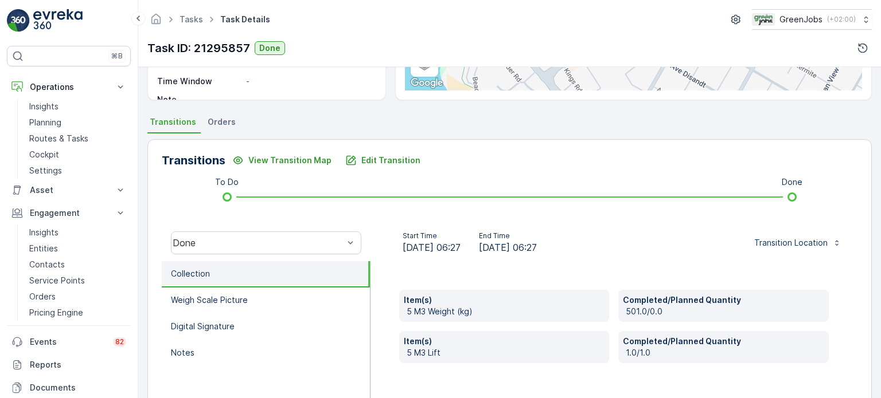
scroll to position [229, 0]
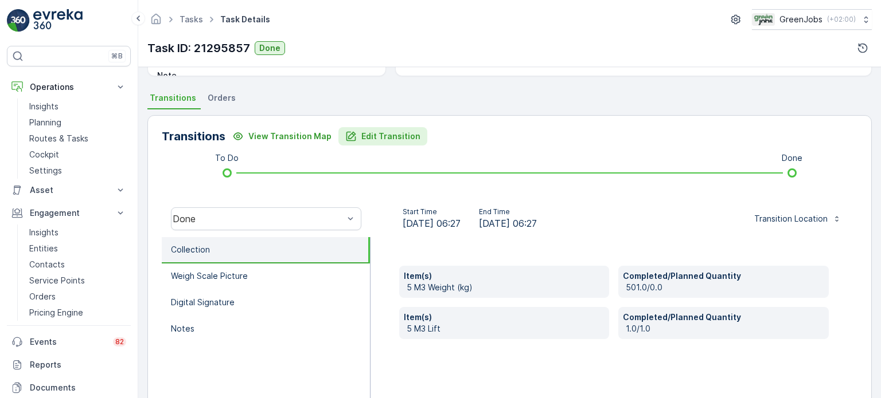
click at [398, 133] on p "Edit Transition" at bounding box center [390, 136] width 59 height 11
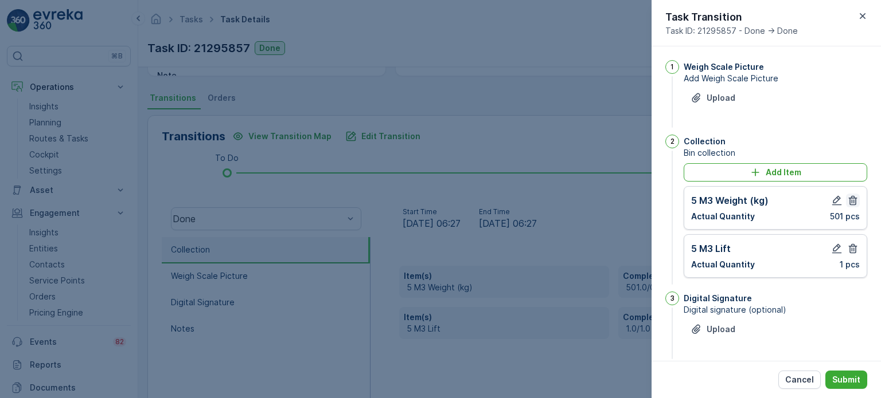
click at [850, 200] on icon "button" at bounding box center [852, 200] width 11 height 11
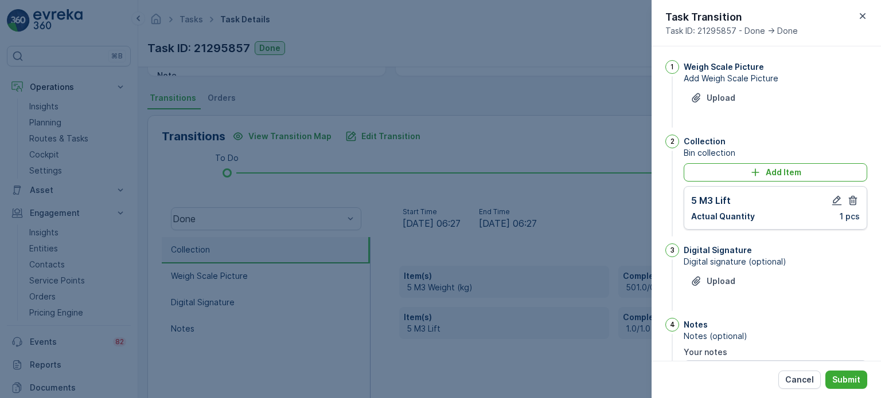
click at [850, 200] on icon "button" at bounding box center [852, 200] width 11 height 11
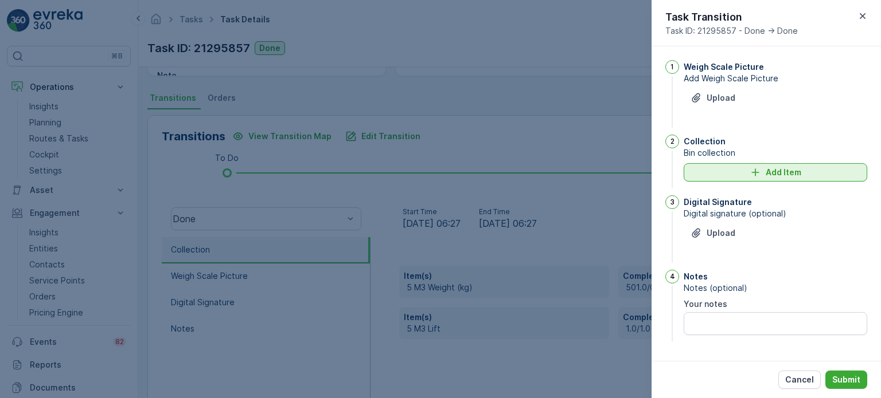
click at [759, 177] on icon "Add Item" at bounding box center [754, 172] width 11 height 11
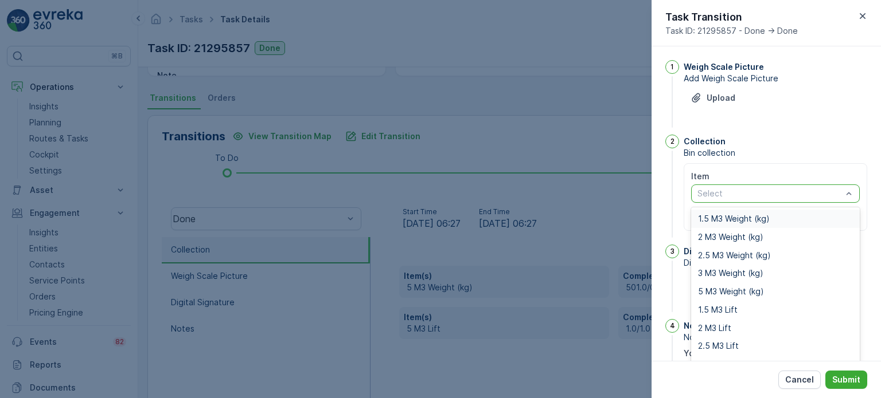
click at [744, 200] on div "Select" at bounding box center [775, 194] width 169 height 18
click at [727, 236] on span "2 M3 Weight (kg)" at bounding box center [730, 237] width 65 height 9
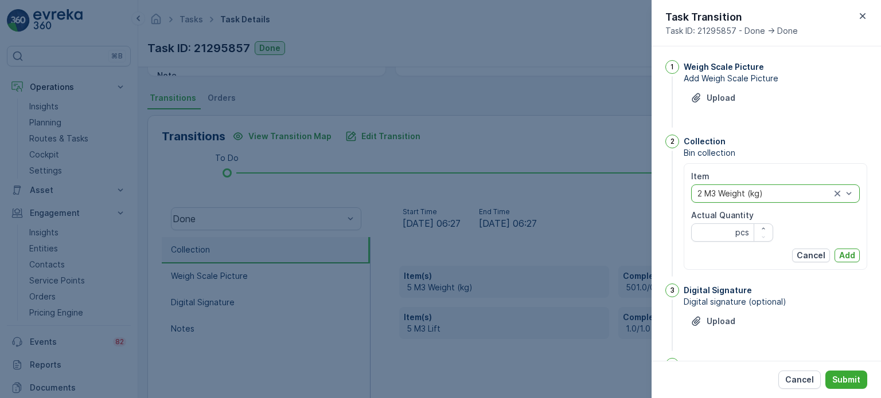
click at [711, 222] on div "Actual Quantity pcs" at bounding box center [732, 226] width 82 height 32
click at [710, 236] on Quantity "Actual Quantity" at bounding box center [732, 233] width 82 height 18
type Quantity "186"
click at [791, 378] on p "Cancel" at bounding box center [799, 379] width 29 height 11
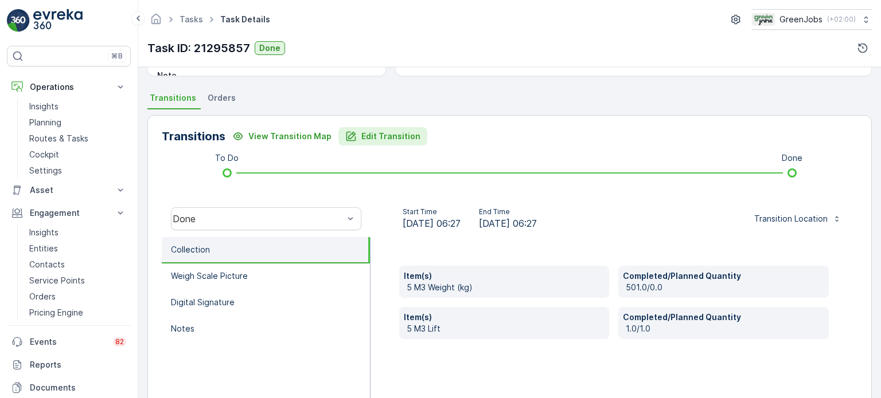
click at [402, 138] on p "Edit Transition" at bounding box center [390, 136] width 59 height 11
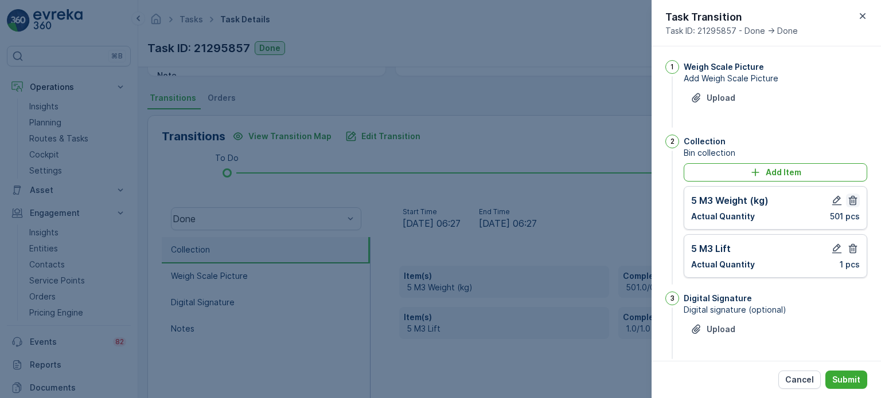
click at [852, 198] on icon "button" at bounding box center [853, 201] width 9 height 10
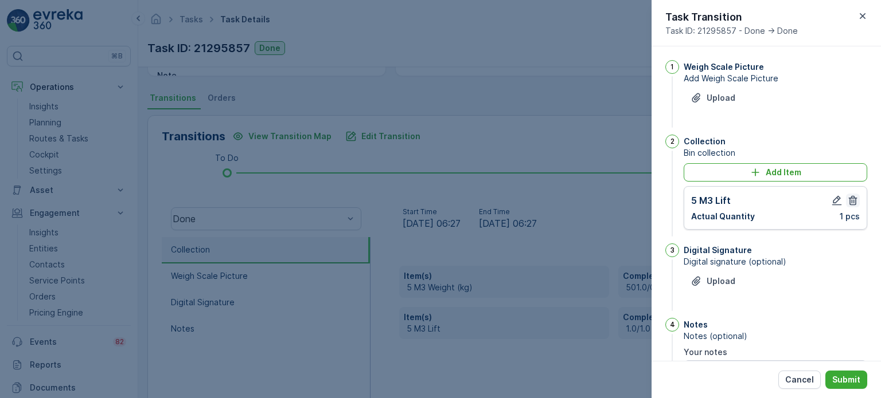
click at [852, 198] on icon "button" at bounding box center [853, 201] width 9 height 10
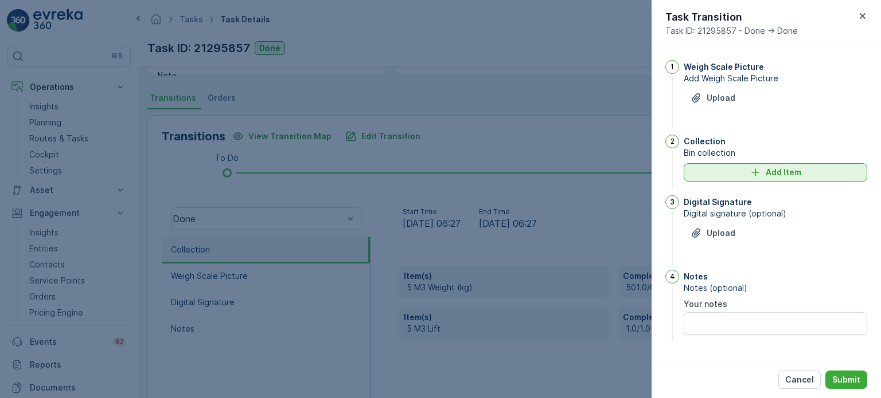
click at [710, 176] on div "Add Item" at bounding box center [775, 172] width 170 height 11
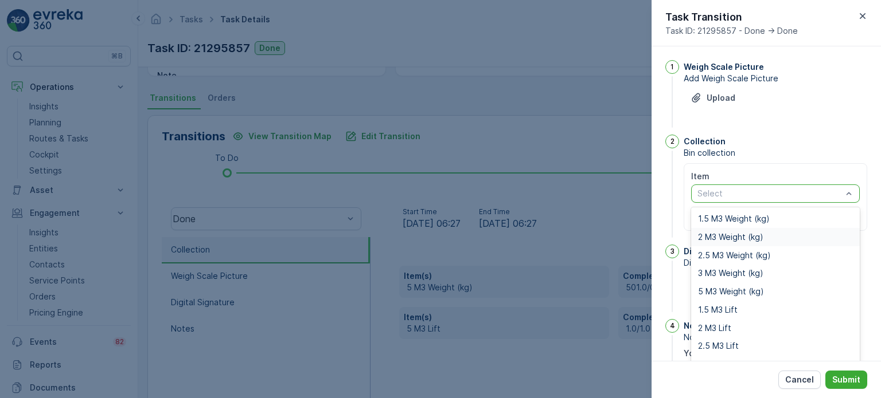
click at [720, 234] on span "2 M3 Weight (kg)" at bounding box center [730, 237] width 65 height 9
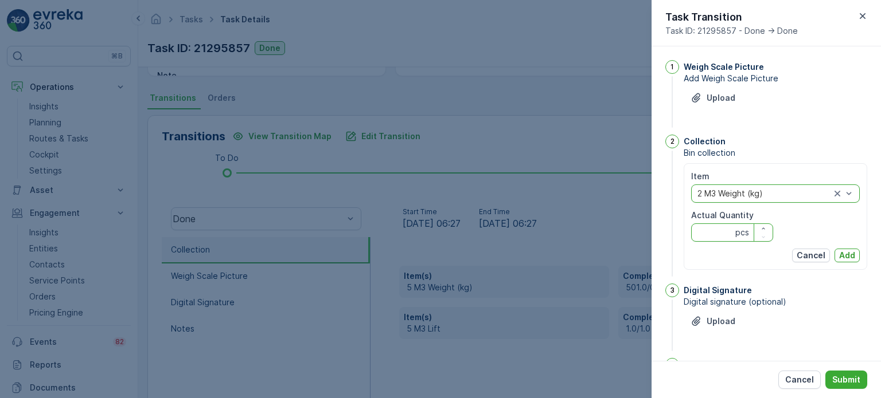
click at [717, 228] on Quantity "Actual Quantity" at bounding box center [732, 233] width 82 height 18
type Quantity "186"
click at [846, 252] on p "Add" at bounding box center [847, 255] width 16 height 11
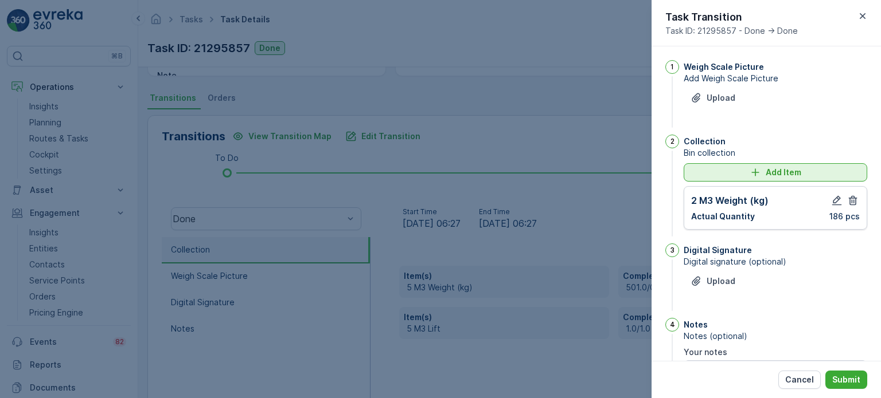
click at [746, 170] on div "Add Item" at bounding box center [775, 172] width 170 height 11
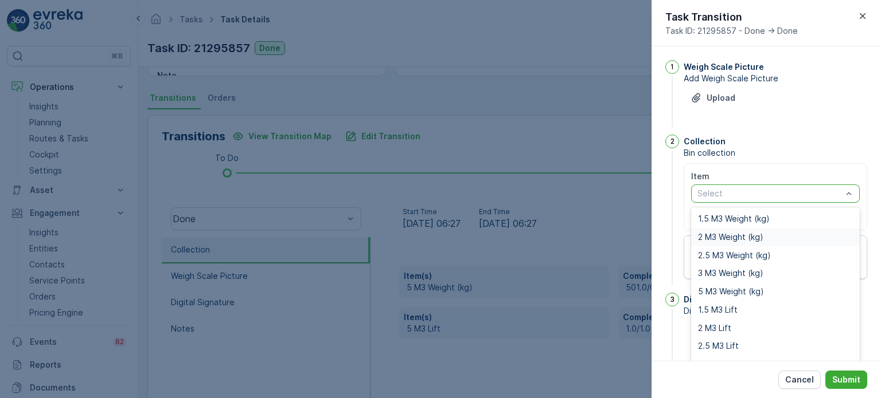
click at [725, 235] on span "2 M3 Weight (kg)" at bounding box center [730, 237] width 65 height 9
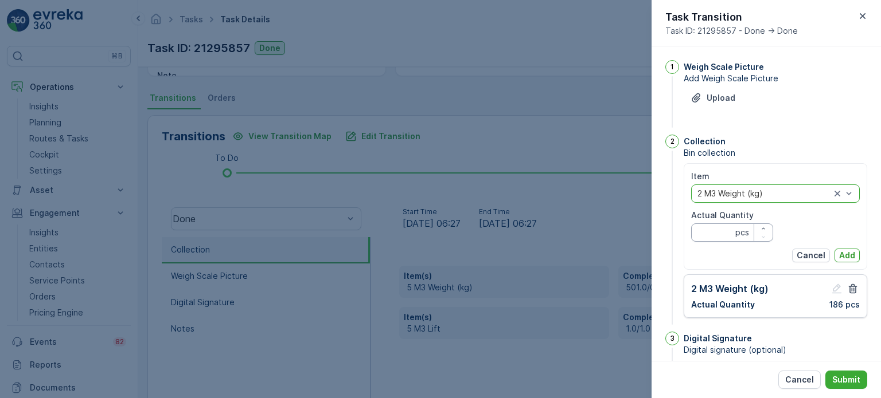
click at [706, 233] on Quantity "Actual Quantity" at bounding box center [732, 233] width 82 height 18
type Quantity "193"
click at [851, 252] on p "Add" at bounding box center [847, 255] width 16 height 11
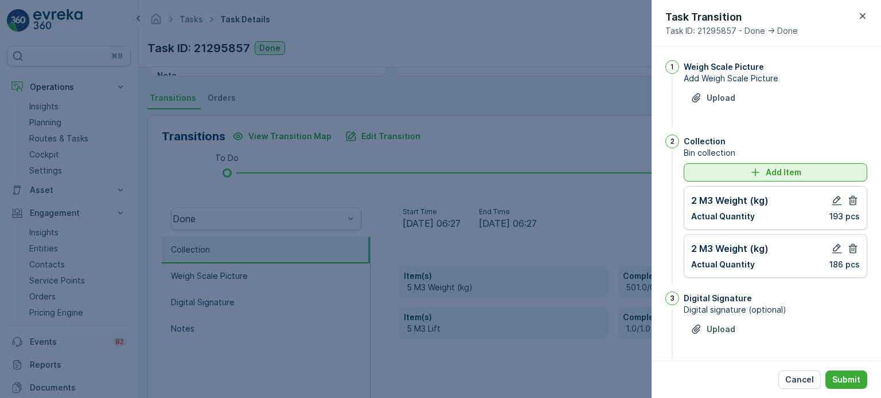
click at [777, 171] on p "Add Item" at bounding box center [783, 172] width 36 height 11
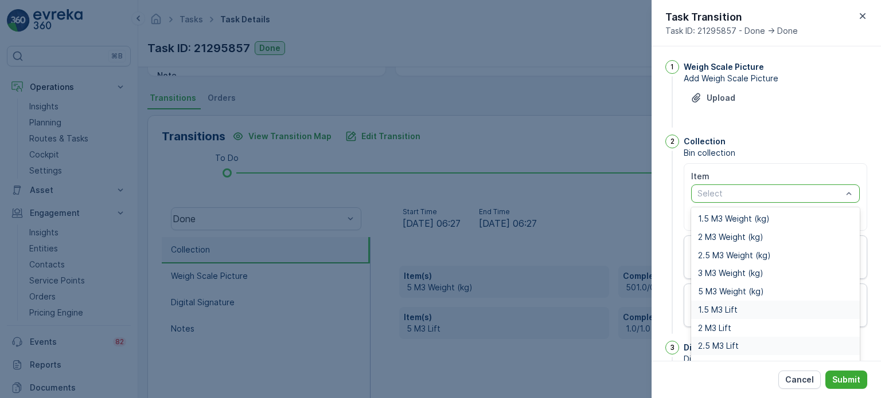
scroll to position [14, 0]
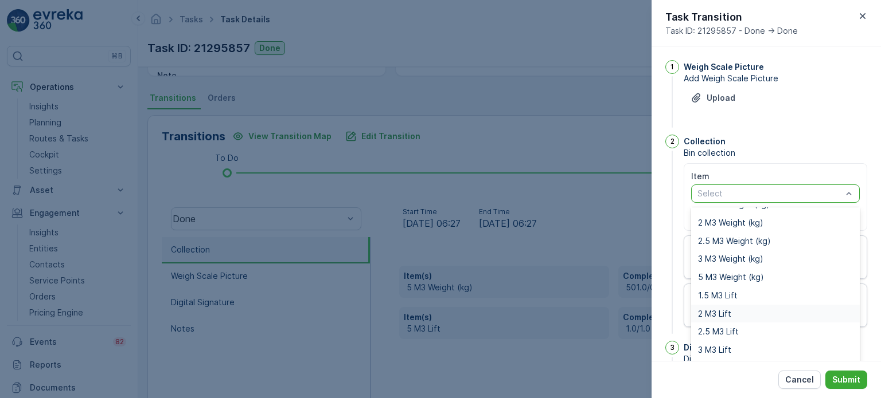
click at [719, 311] on span "2 M3 Lift" at bounding box center [714, 314] width 33 height 9
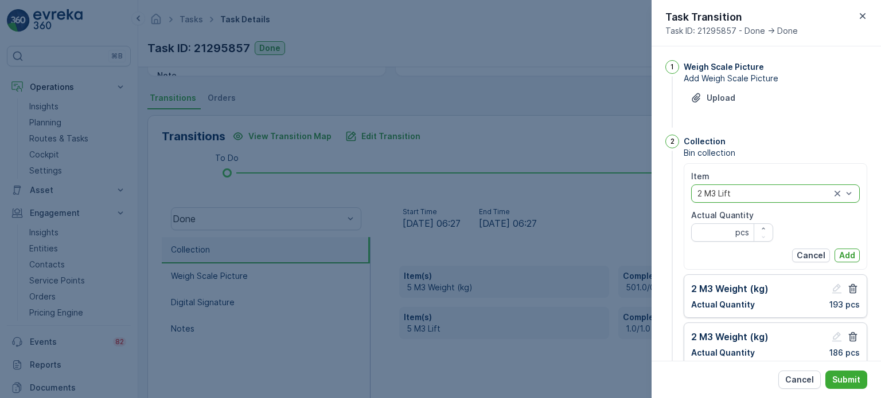
click at [713, 240] on Quantity "Actual Quantity" at bounding box center [732, 233] width 82 height 18
type Quantity "2"
click at [843, 259] on p "Add" at bounding box center [847, 255] width 16 height 11
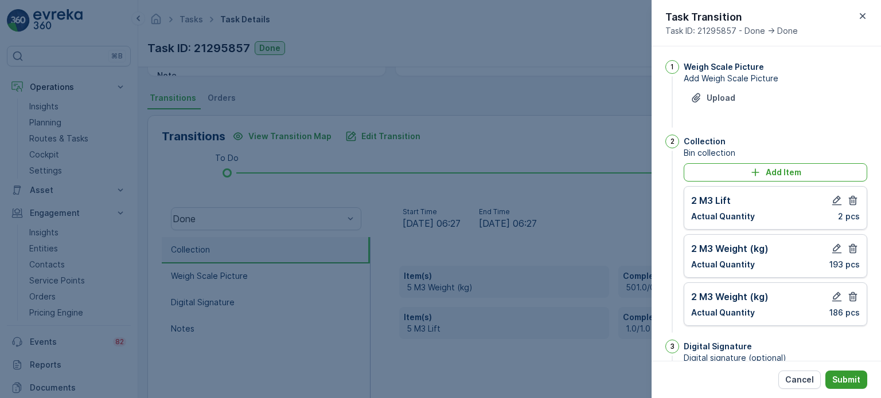
click at [854, 380] on p "Submit" at bounding box center [846, 379] width 28 height 11
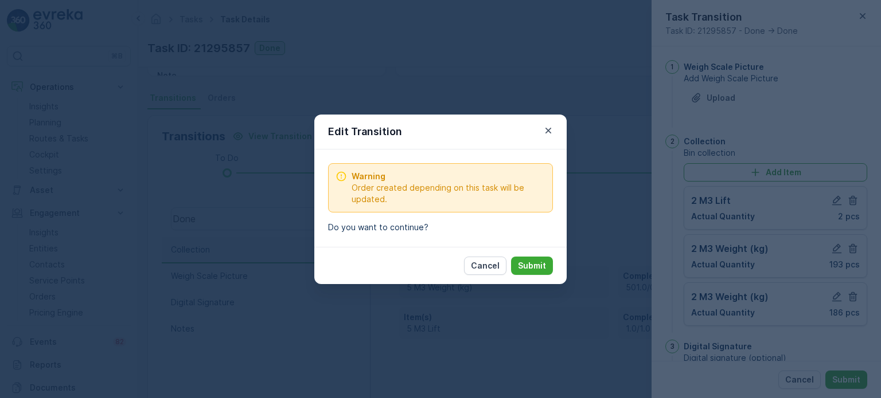
click at [529, 260] on p "Submit" at bounding box center [532, 265] width 28 height 11
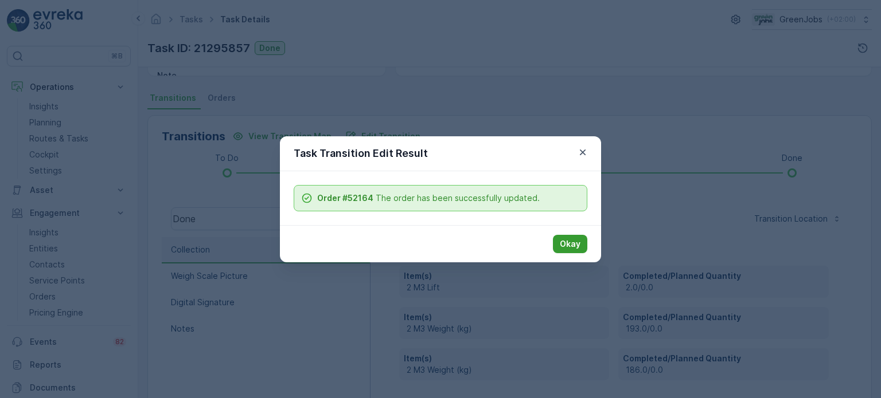
click at [578, 239] on p "Okay" at bounding box center [570, 244] width 21 height 11
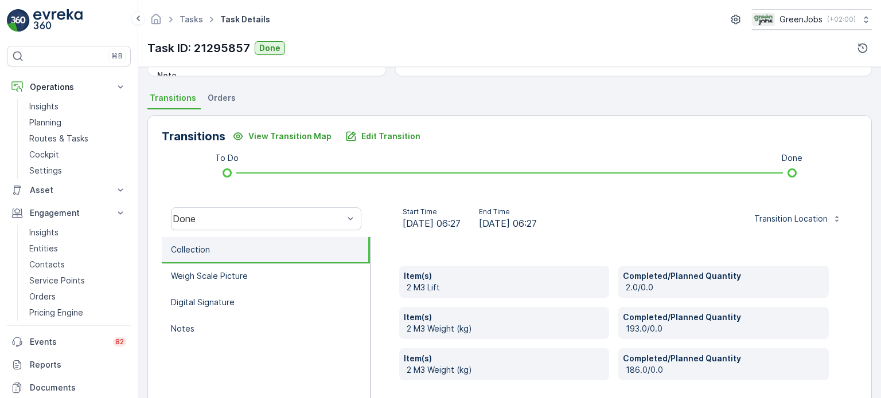
click at [215, 95] on span "Orders" at bounding box center [222, 97] width 28 height 11
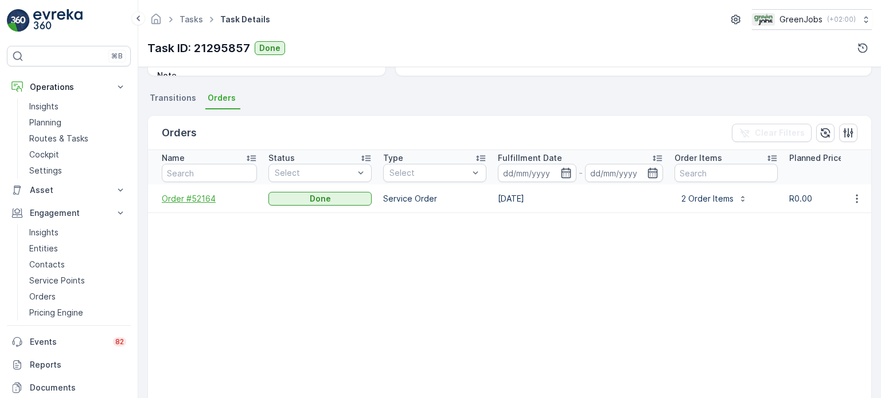
click at [190, 196] on span "Order #52164" at bounding box center [209, 198] width 95 height 11
